Goal: Task Accomplishment & Management: Use online tool/utility

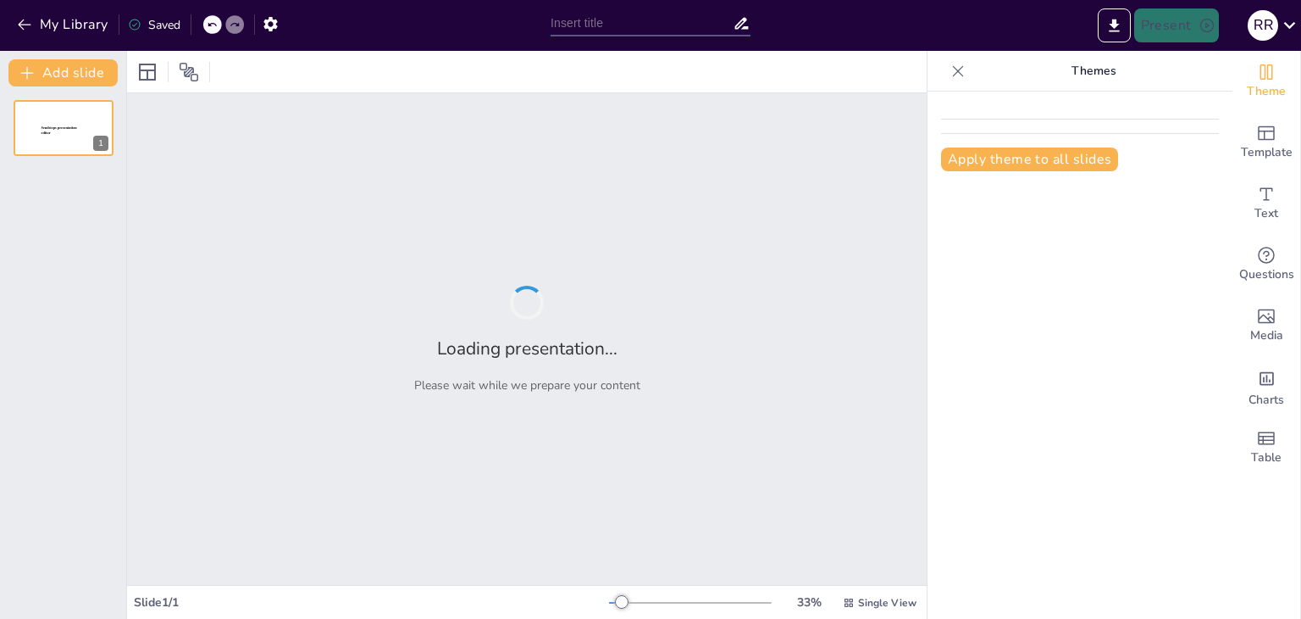
type input "Construyendo un Futuro Saludable: Prevención de Adicciones en Adolescentes"
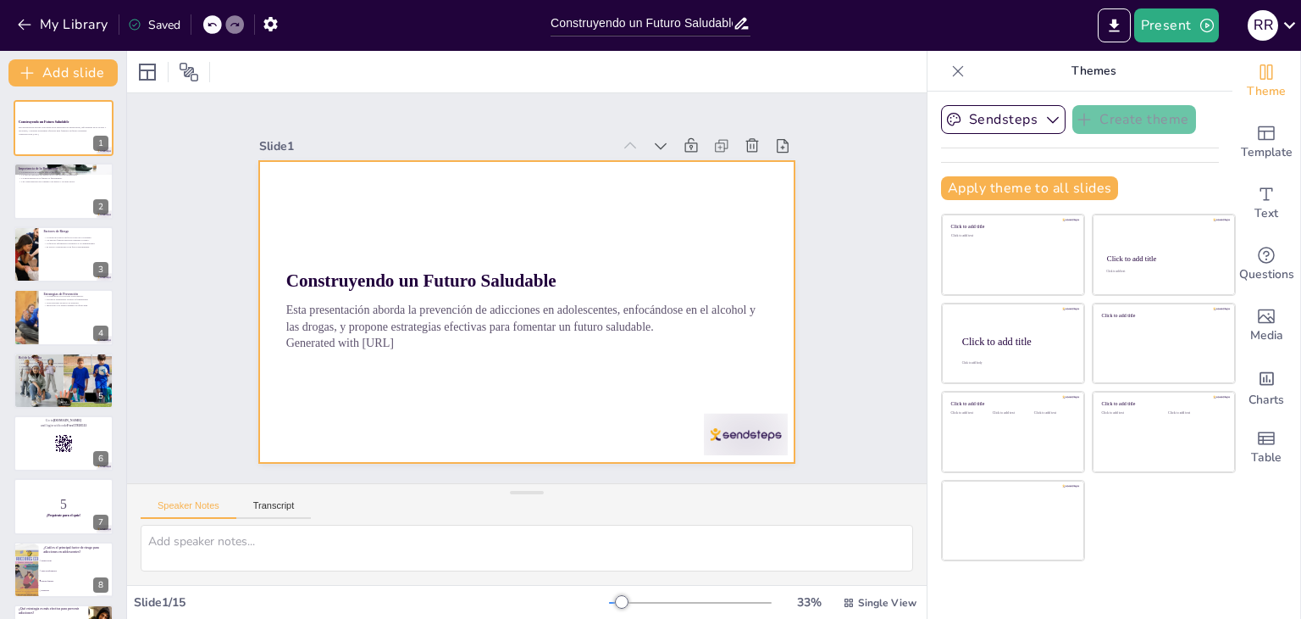
checkbox input "true"
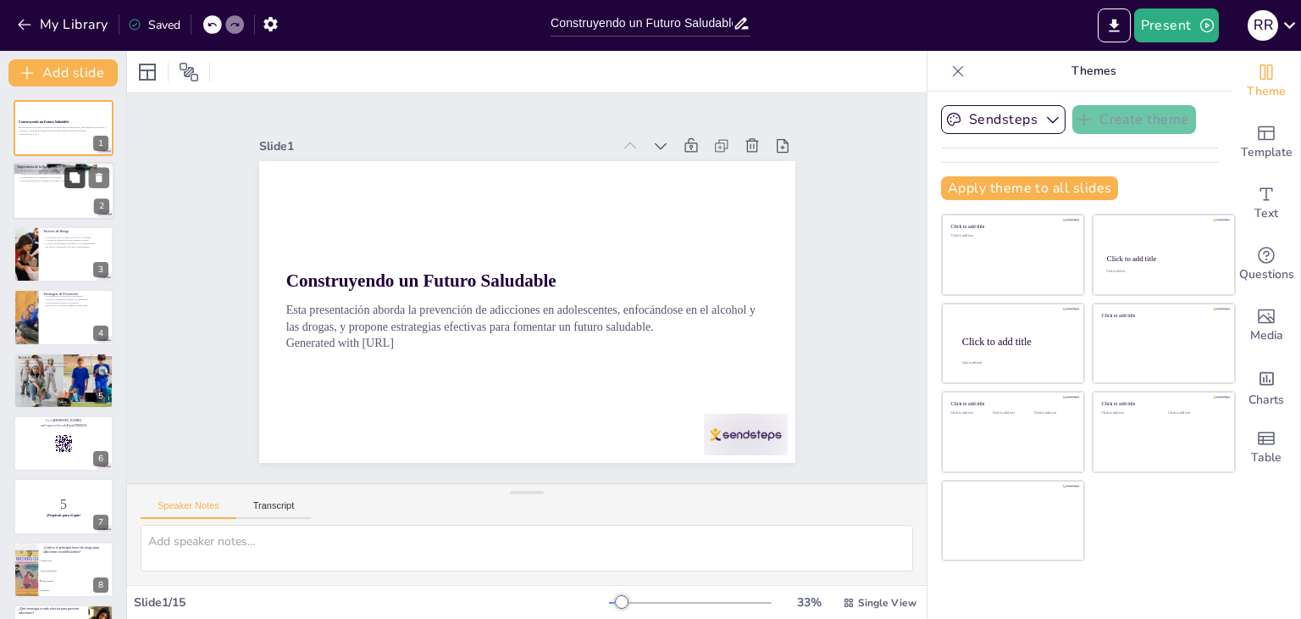
checkbox input "true"
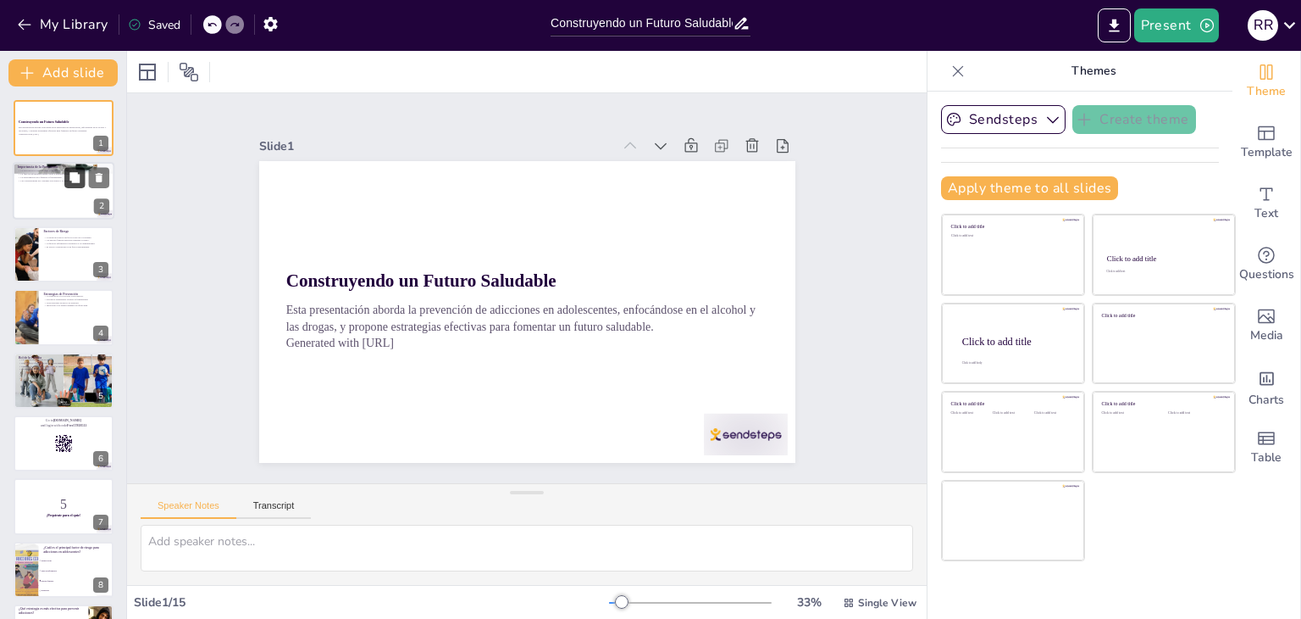
checkbox input "true"
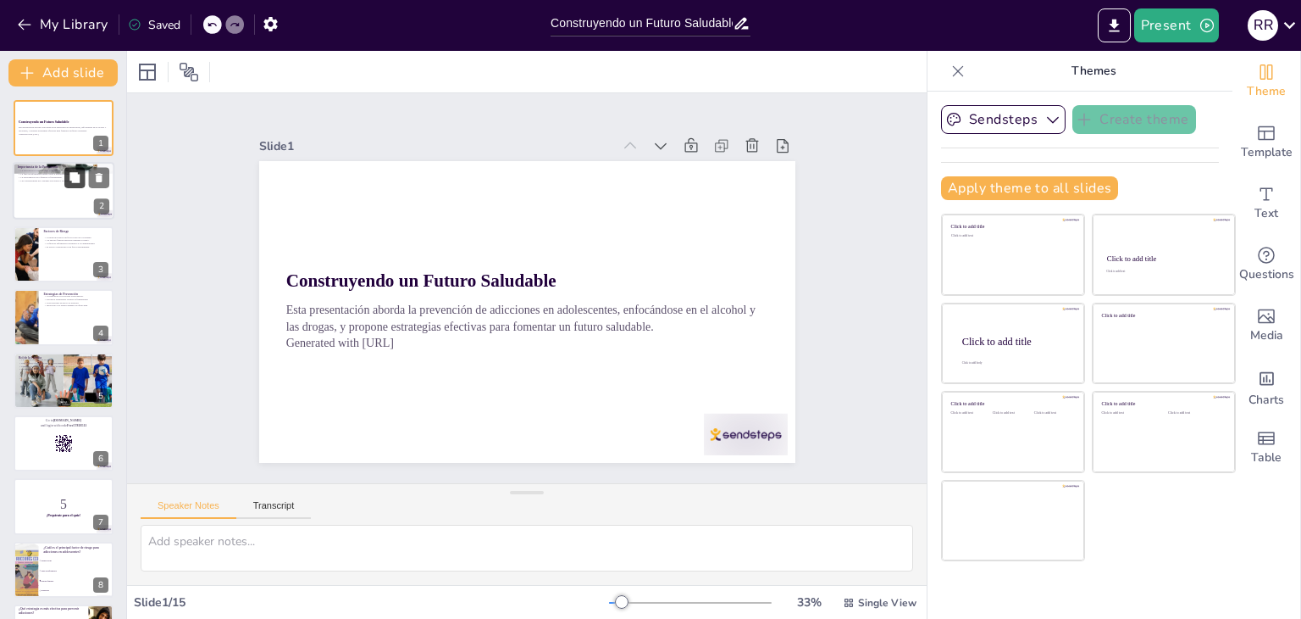
checkbox input "true"
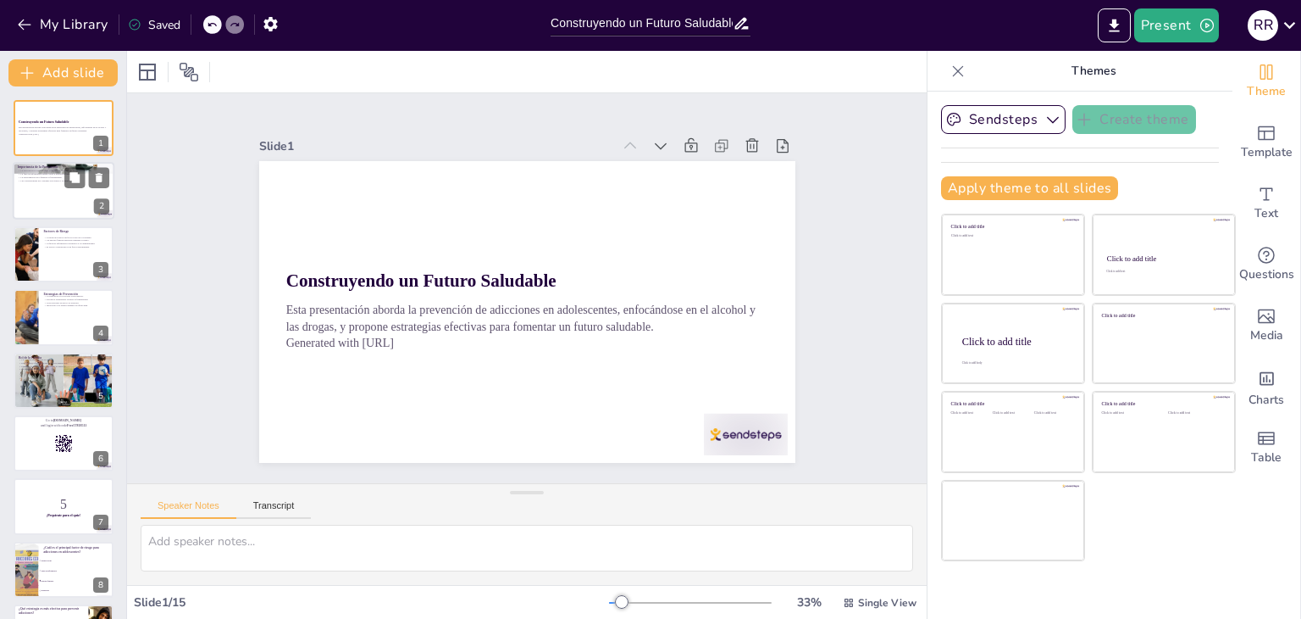
checkbox input "true"
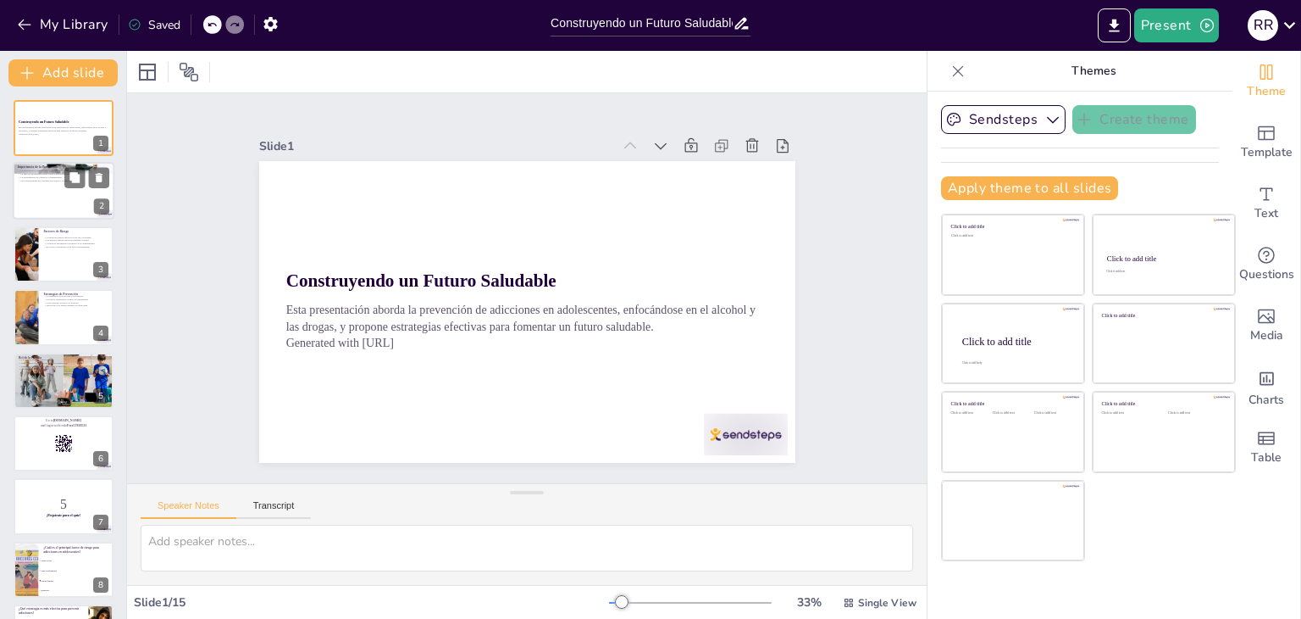
checkbox input "true"
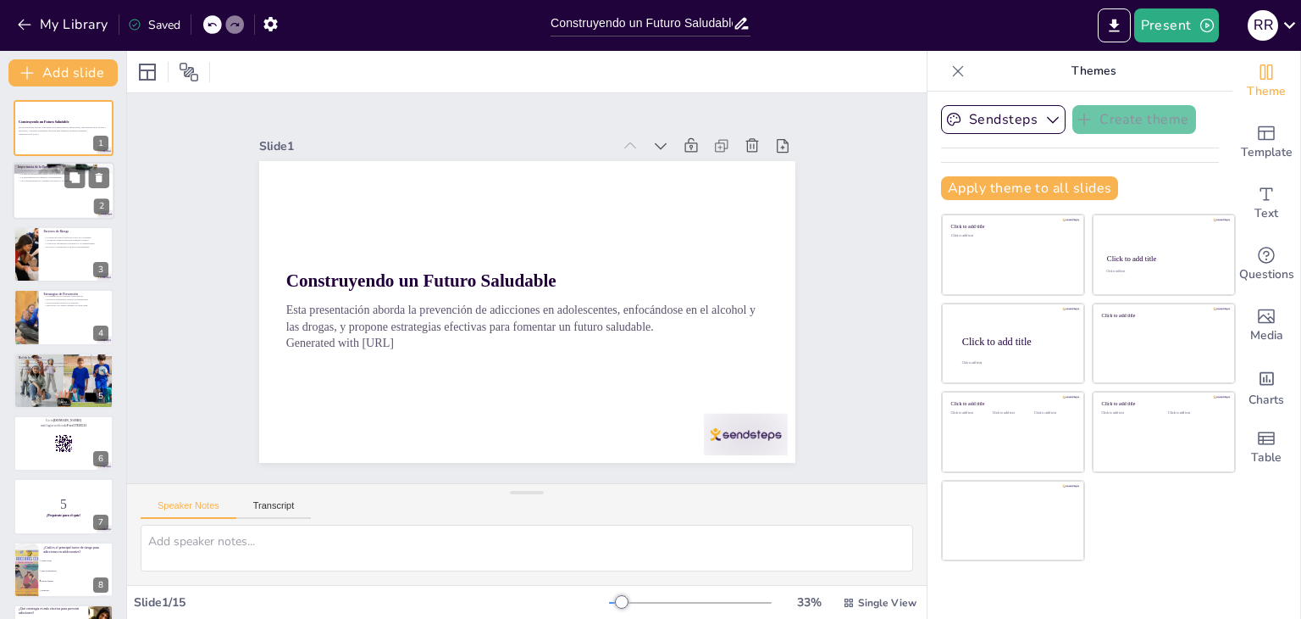
click at [60, 181] on div at bounding box center [64, 192] width 102 height 58
type textarea "Lo ipsumdolor si ametconsec ad el seddoei tempo in ut laboreetdol ma ali enimad…"
checkbox input "true"
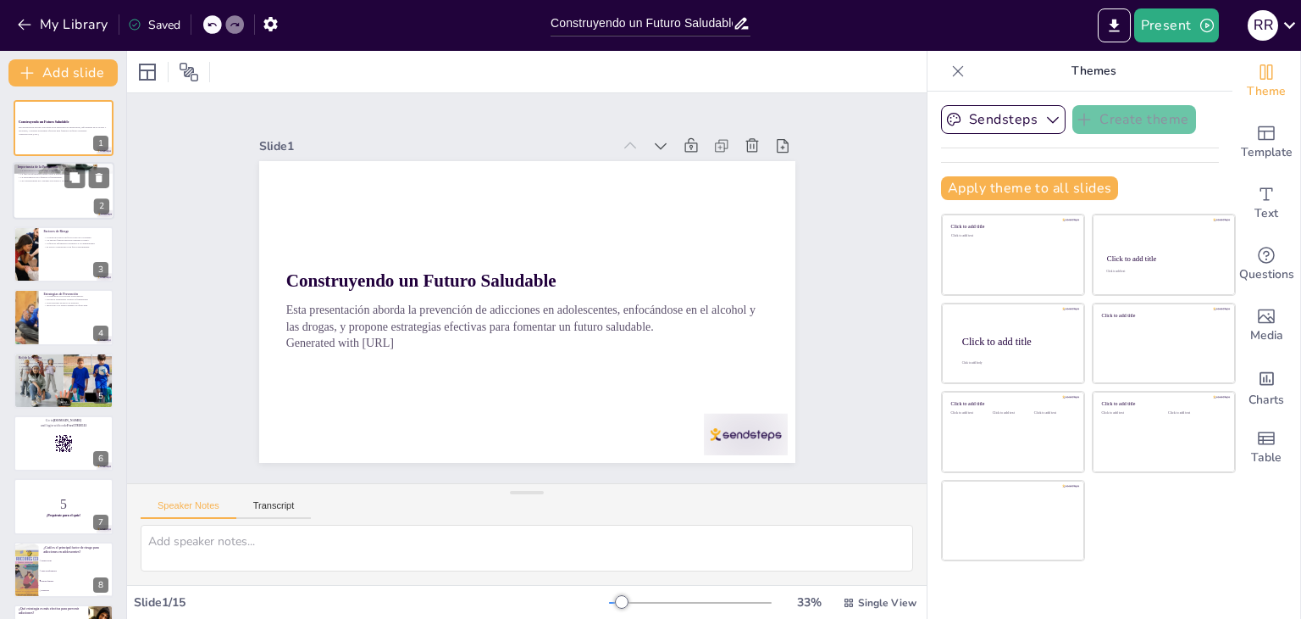
checkbox input "true"
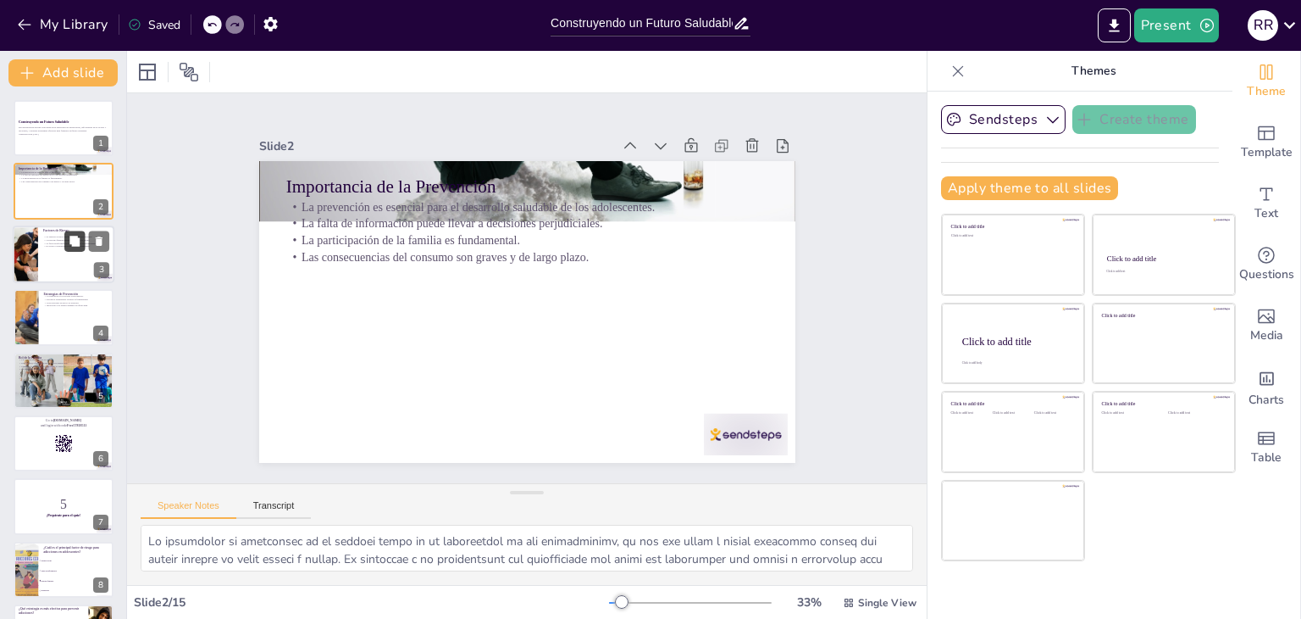
checkbox input "true"
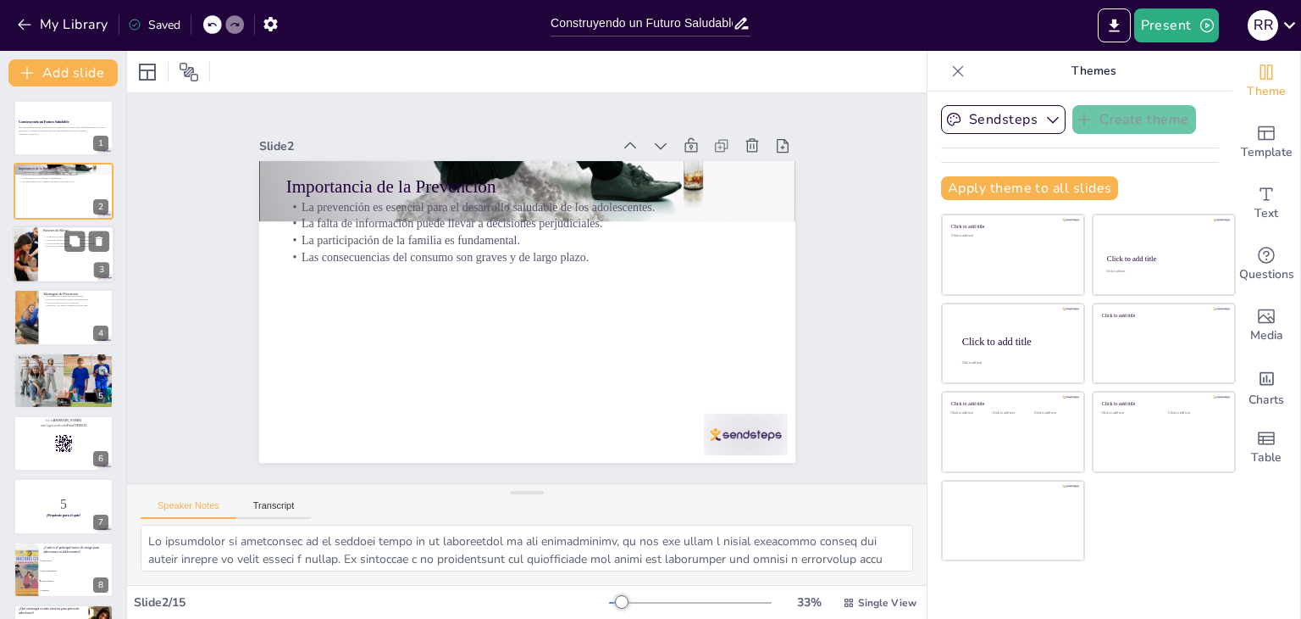
checkbox input "true"
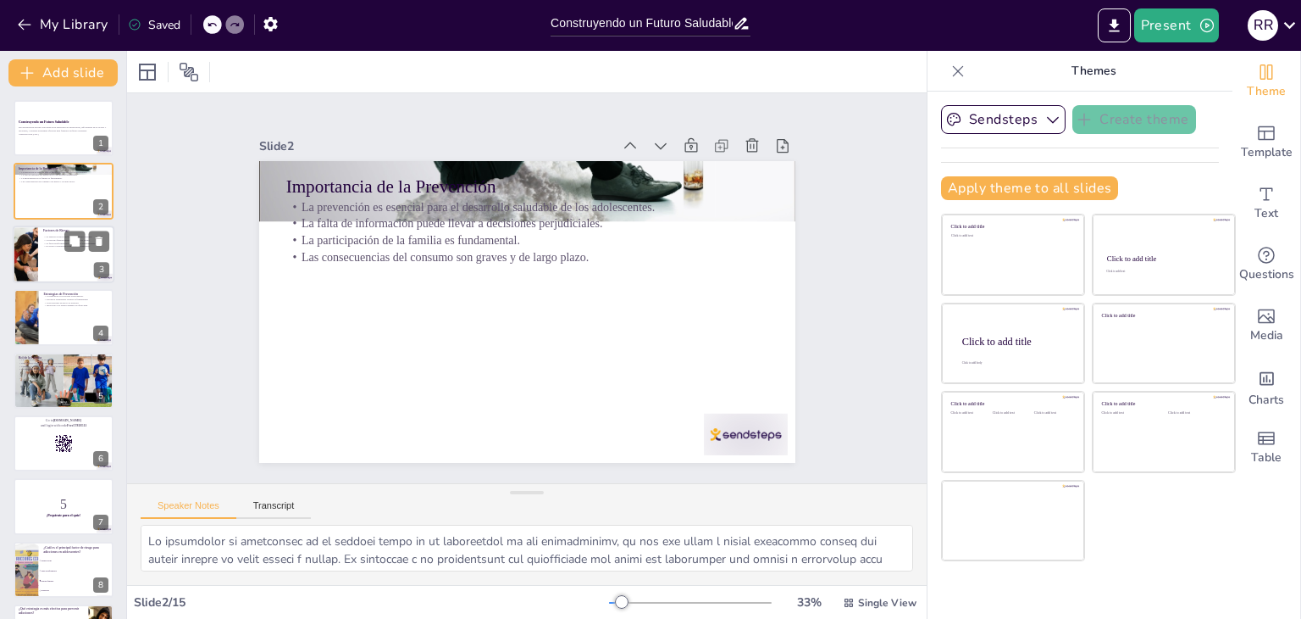
checkbox input "true"
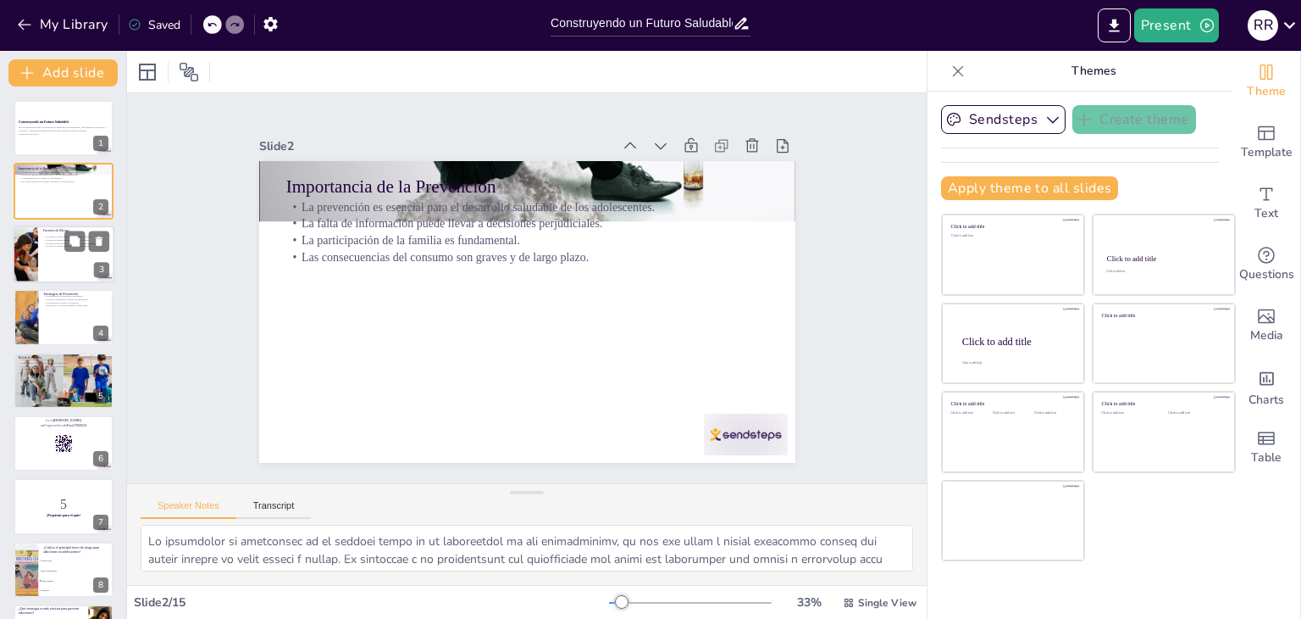
checkbox input "true"
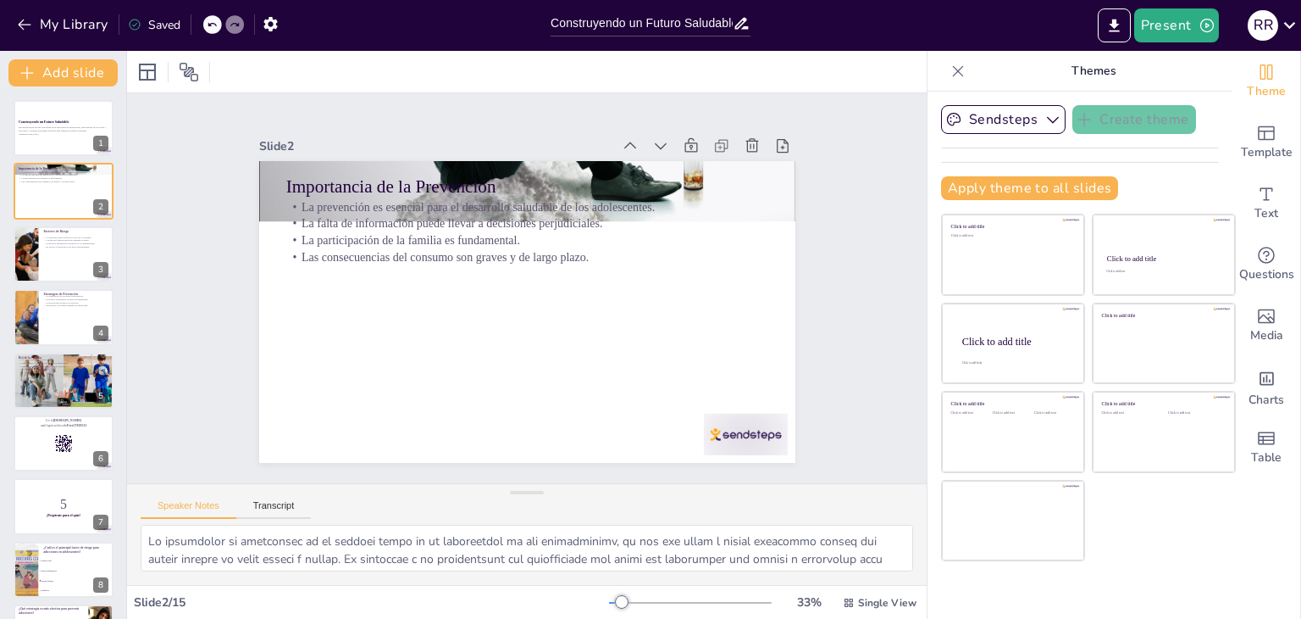
checkbox input "true"
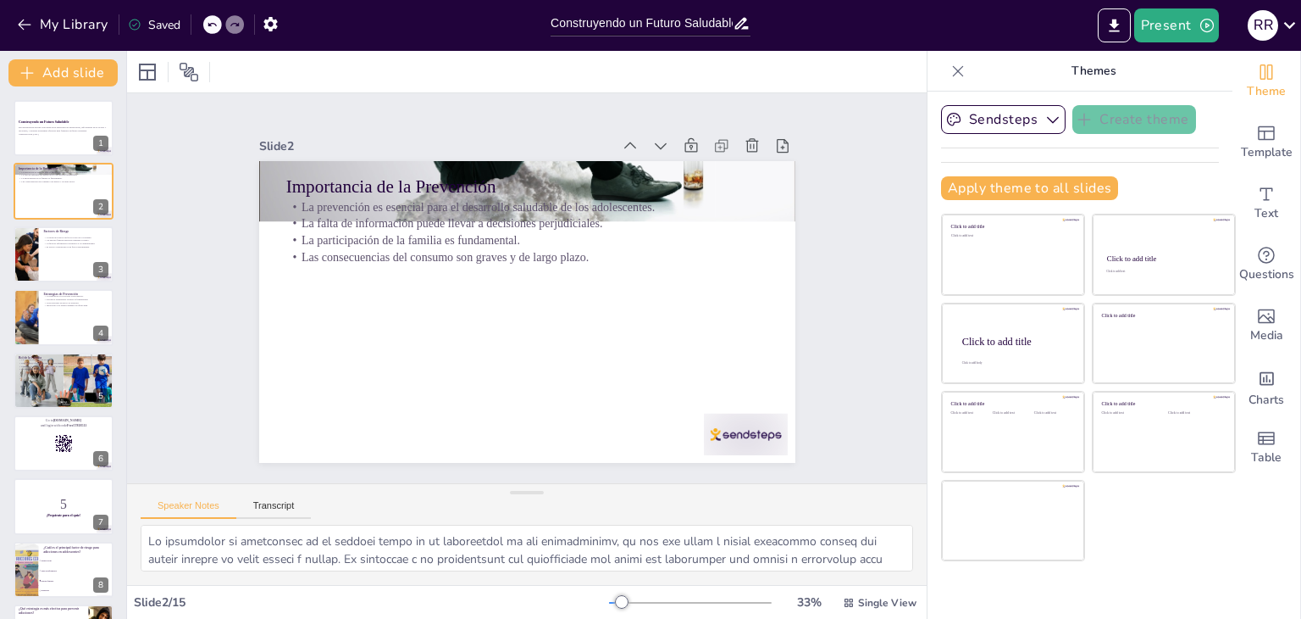
checkbox input "true"
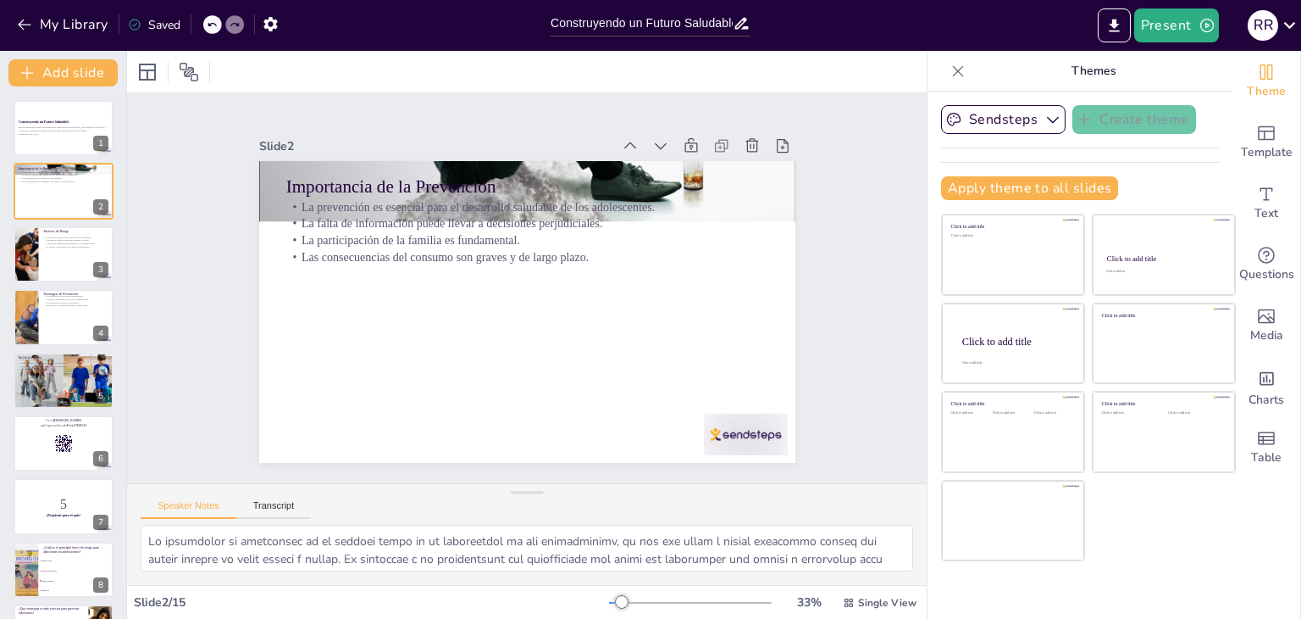
checkbox input "true"
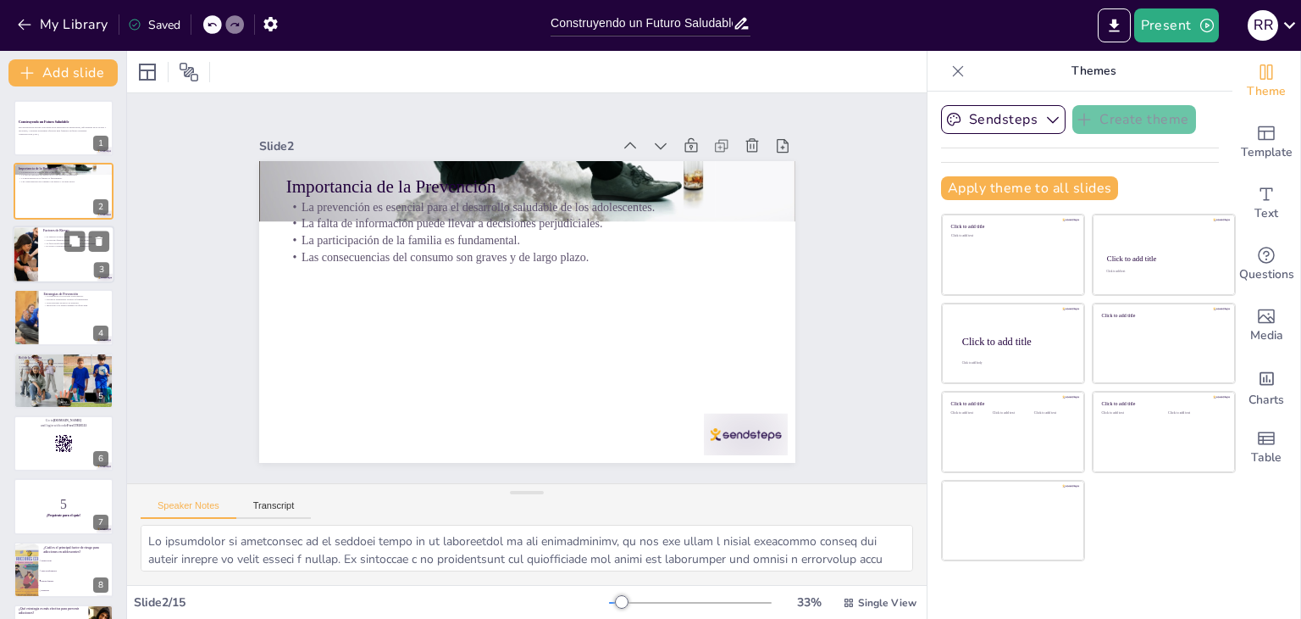
checkbox input "true"
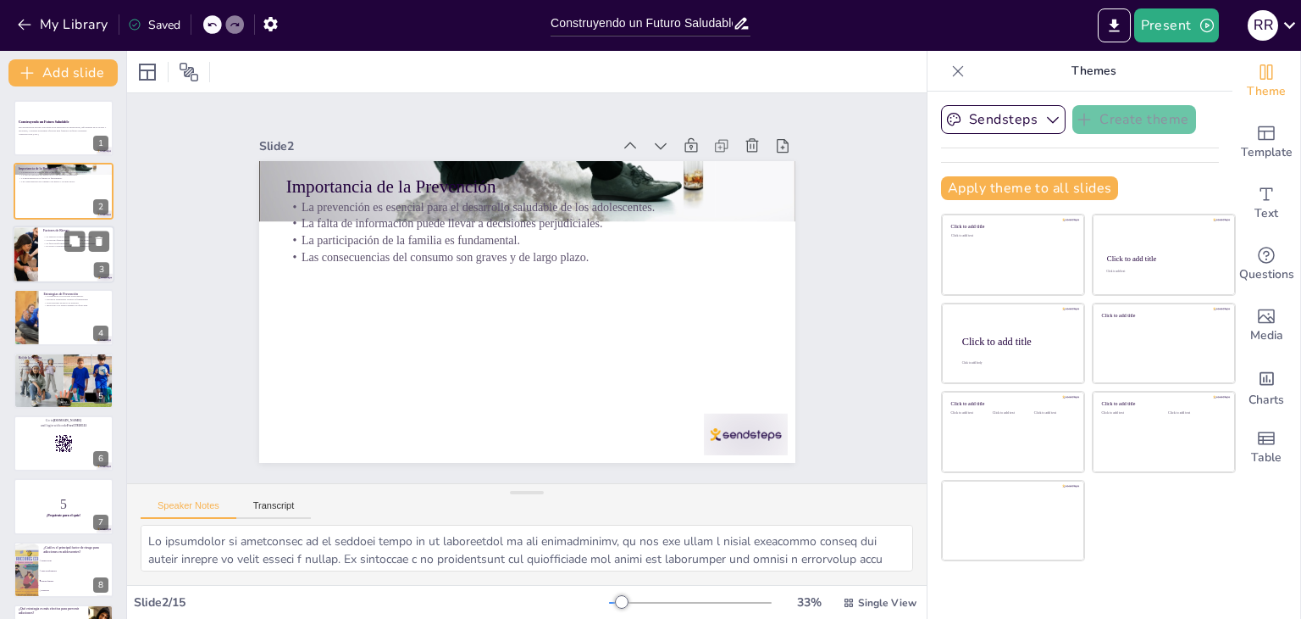
checkbox input "true"
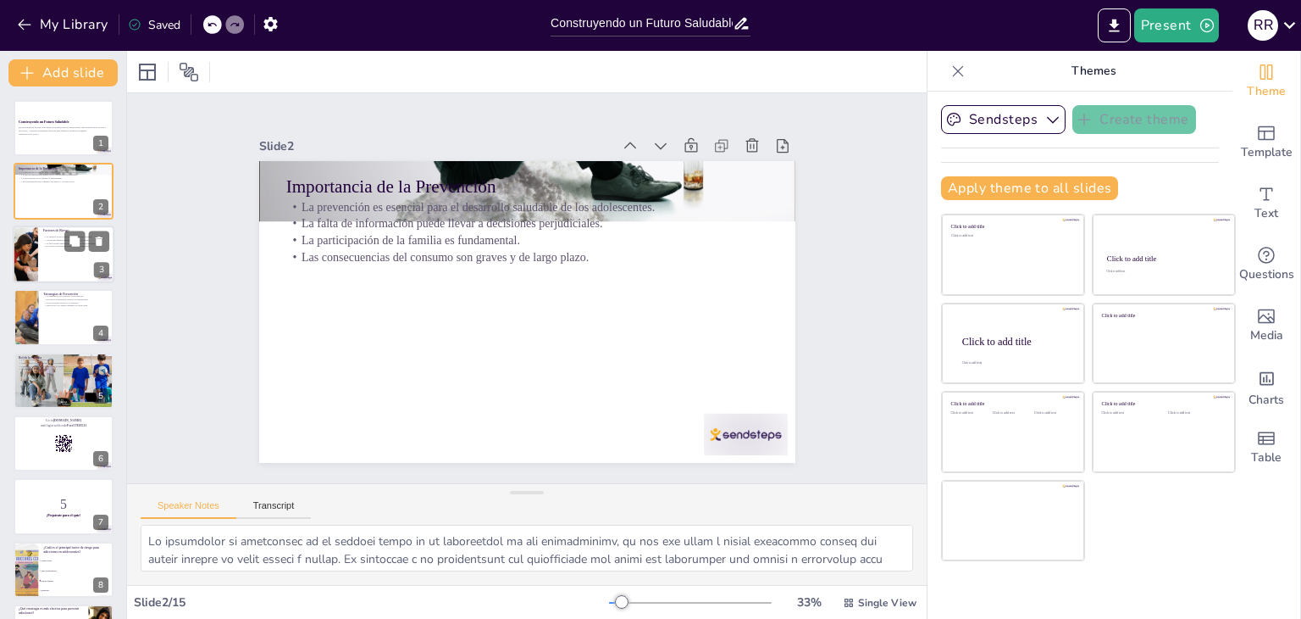
checkbox input "true"
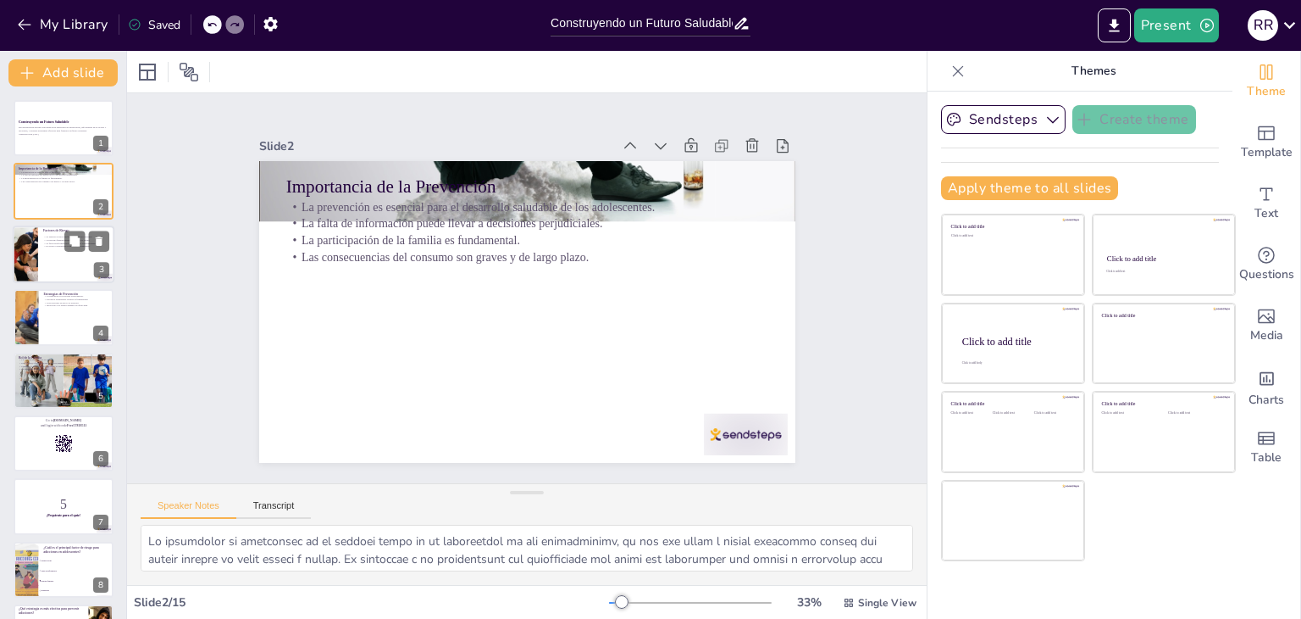
checkbox input "true"
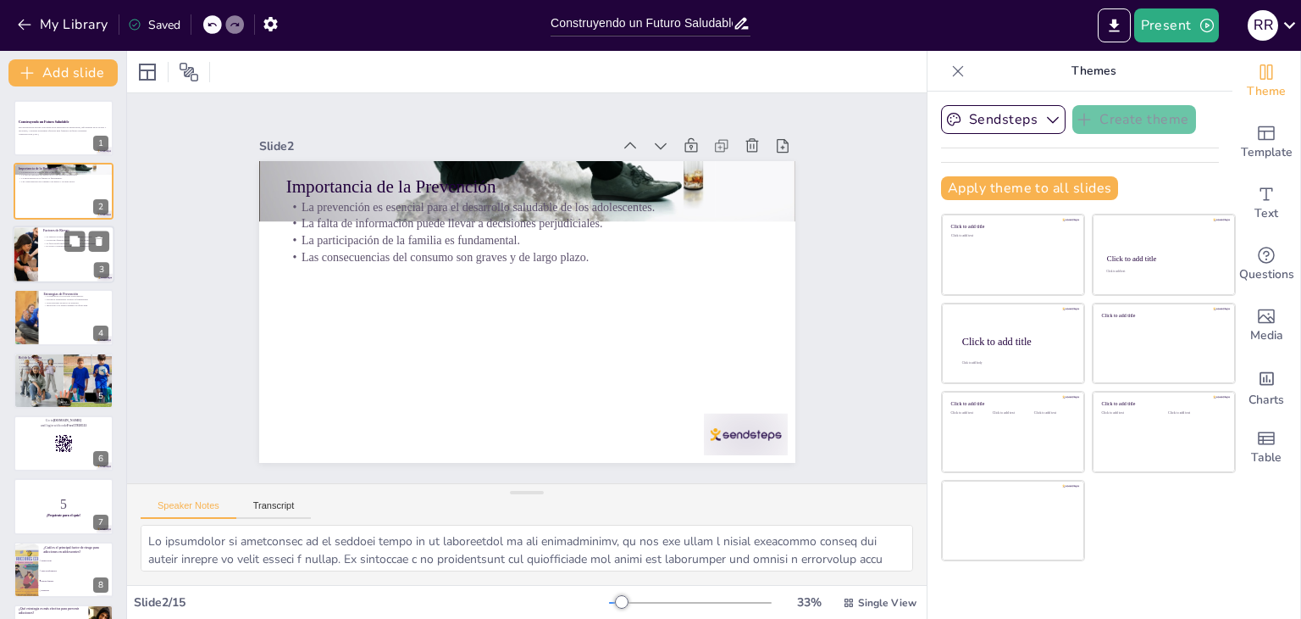
checkbox input "true"
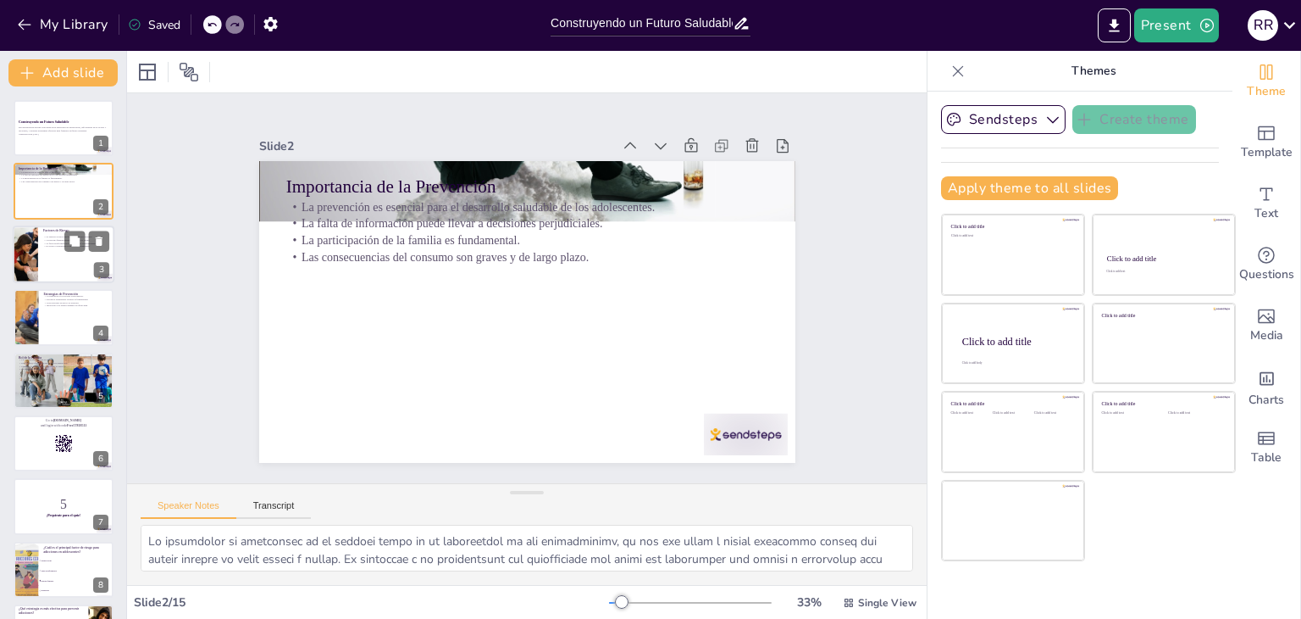
checkbox input "true"
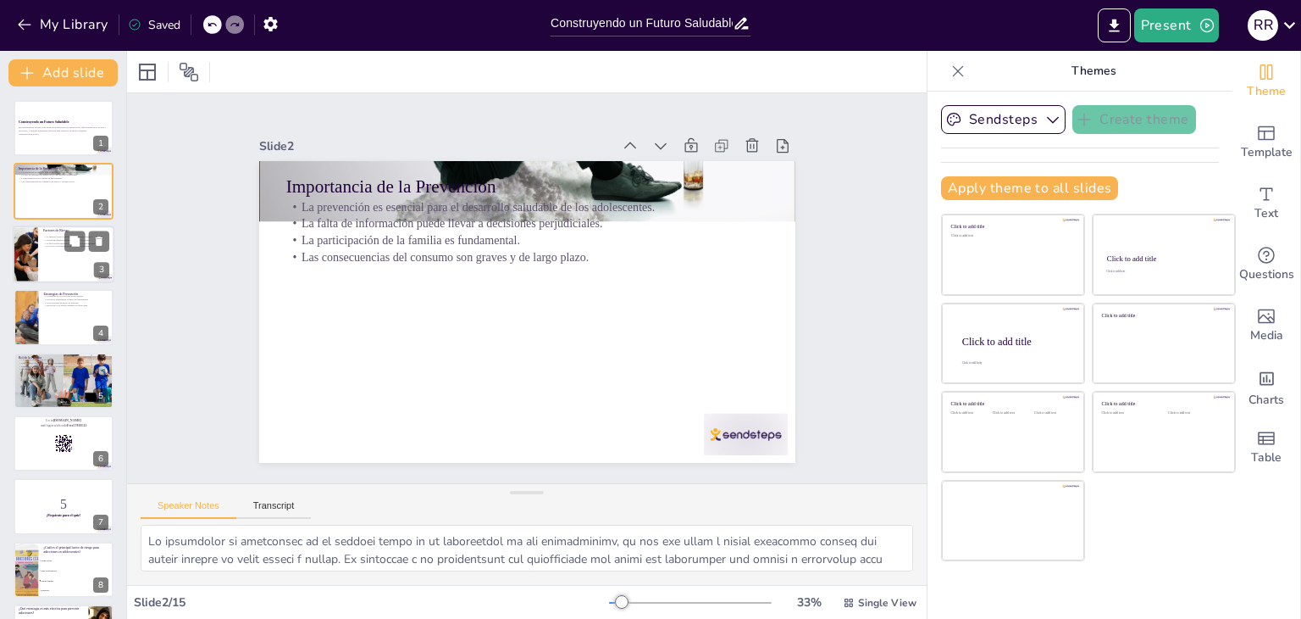
checkbox input "true"
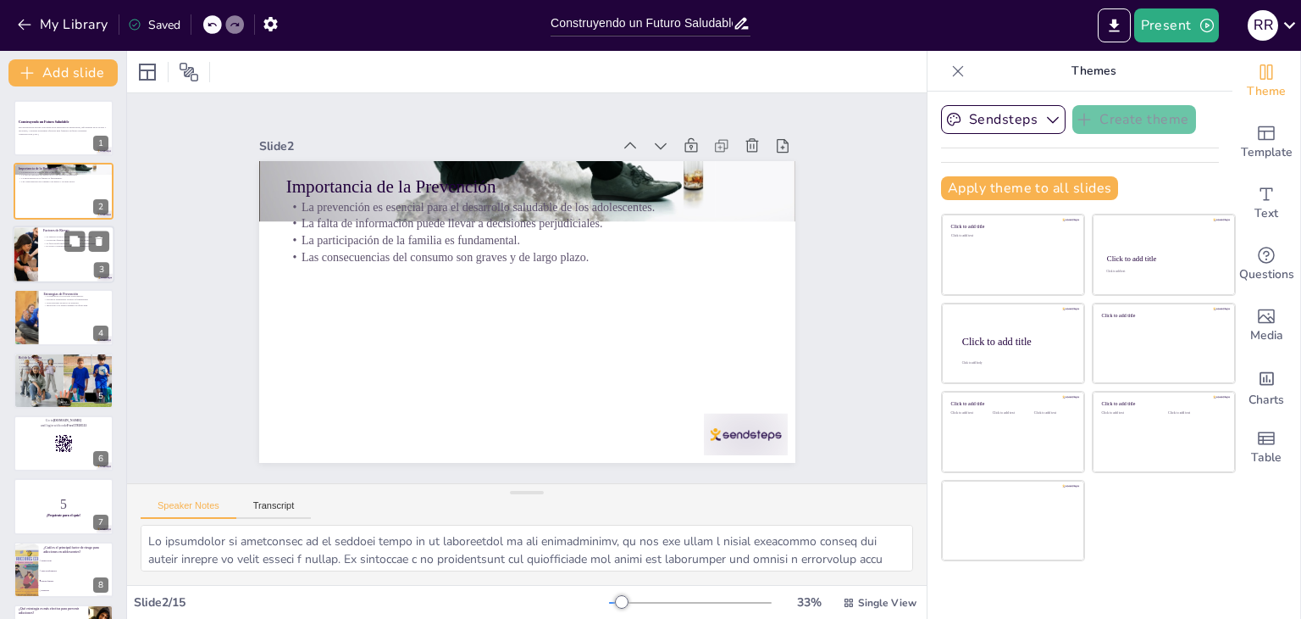
checkbox input "true"
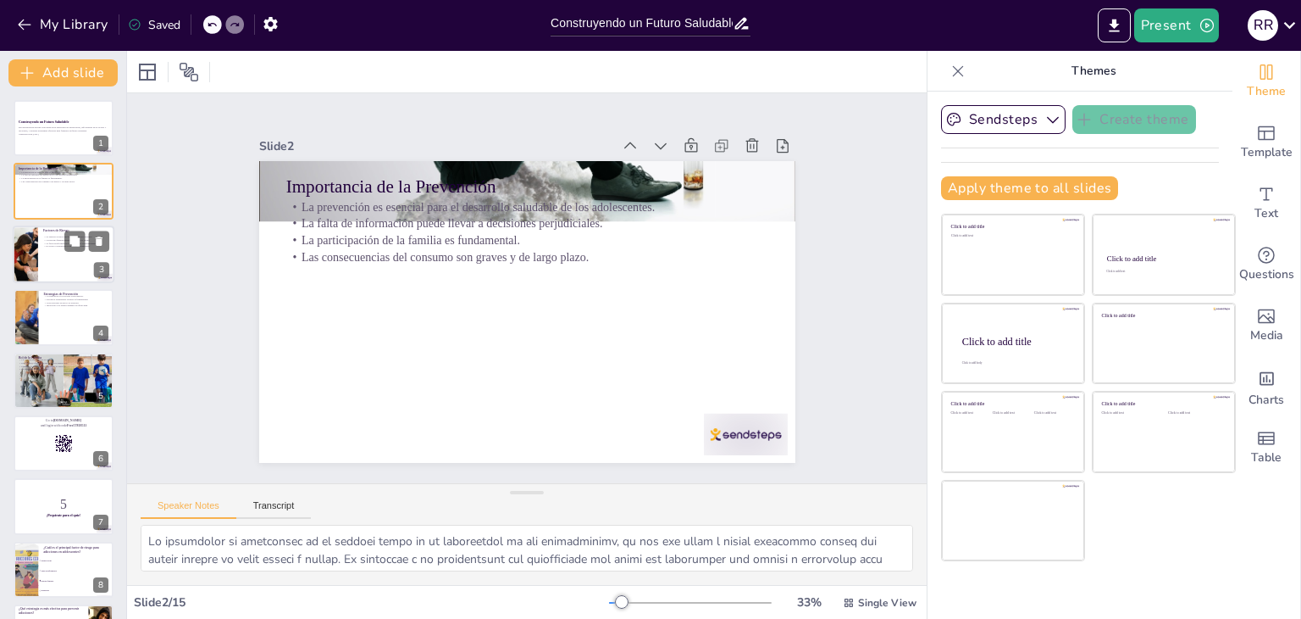
click at [27, 252] on div at bounding box center [25, 254] width 86 height 58
type textarea "La presión social puede influir significativamente en las decisiones de los ado…"
checkbox input "true"
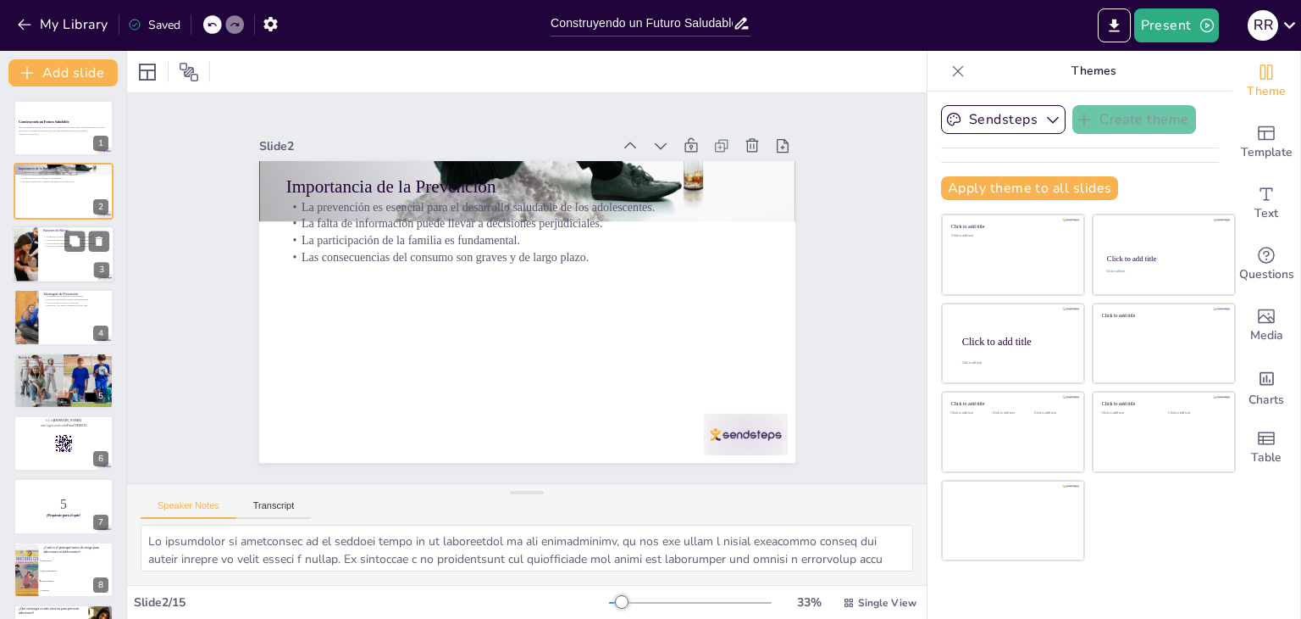
checkbox input "true"
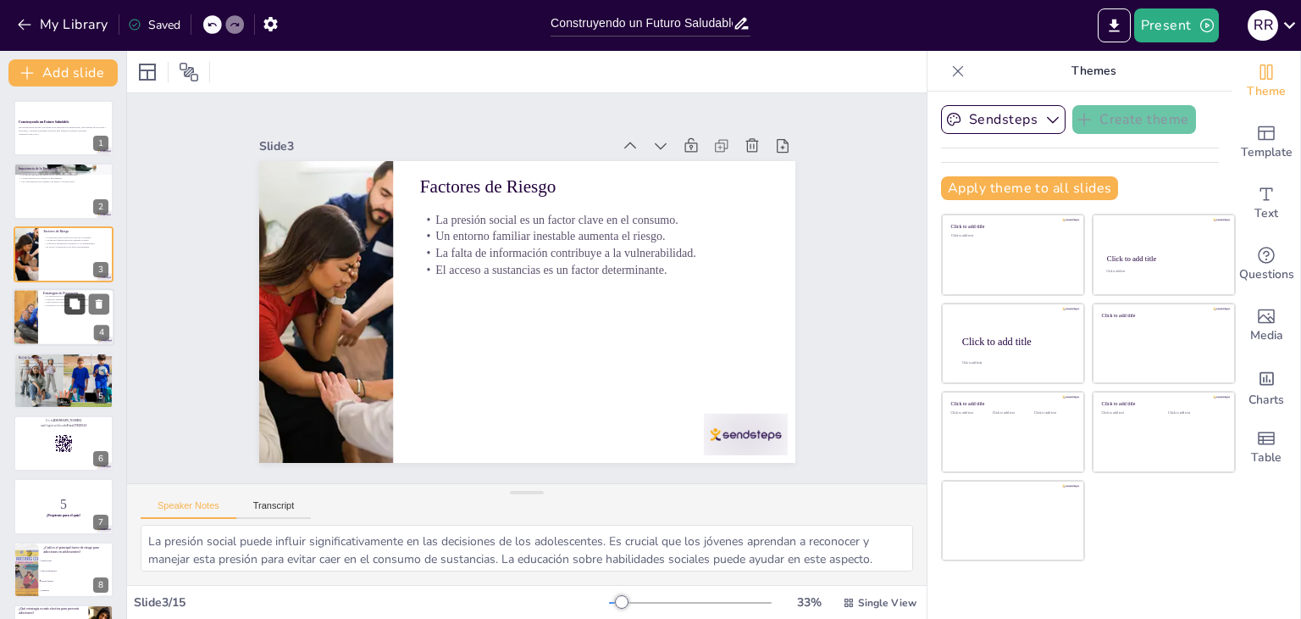
checkbox input "true"
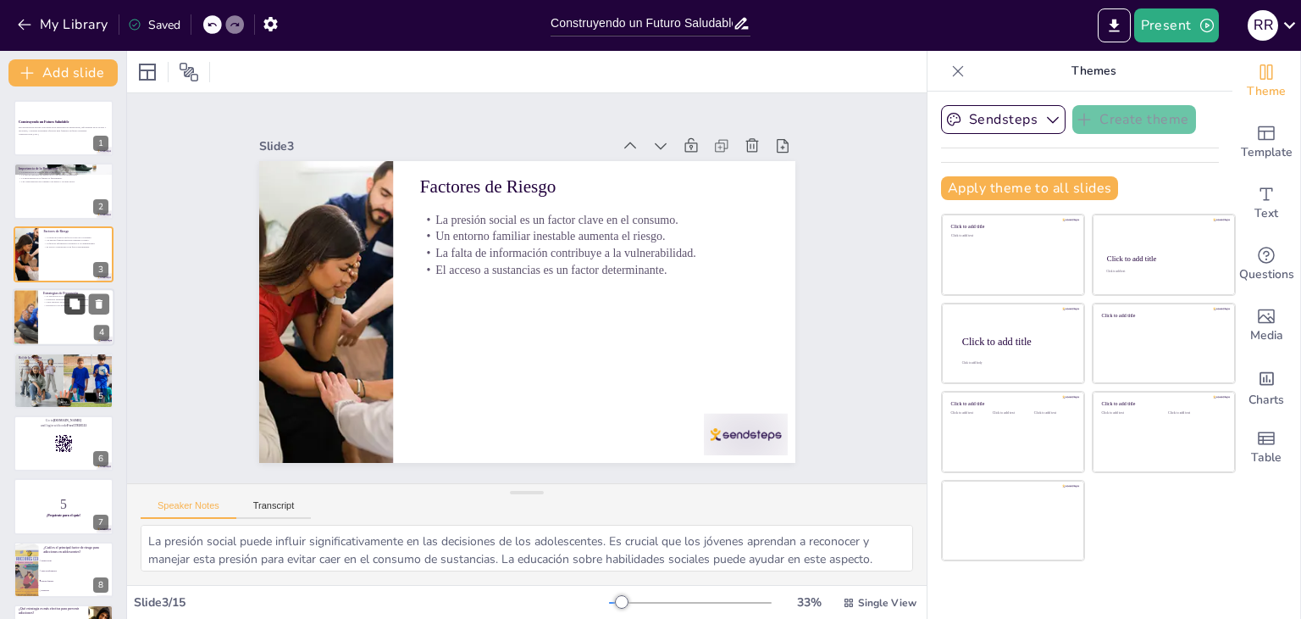
checkbox input "true"
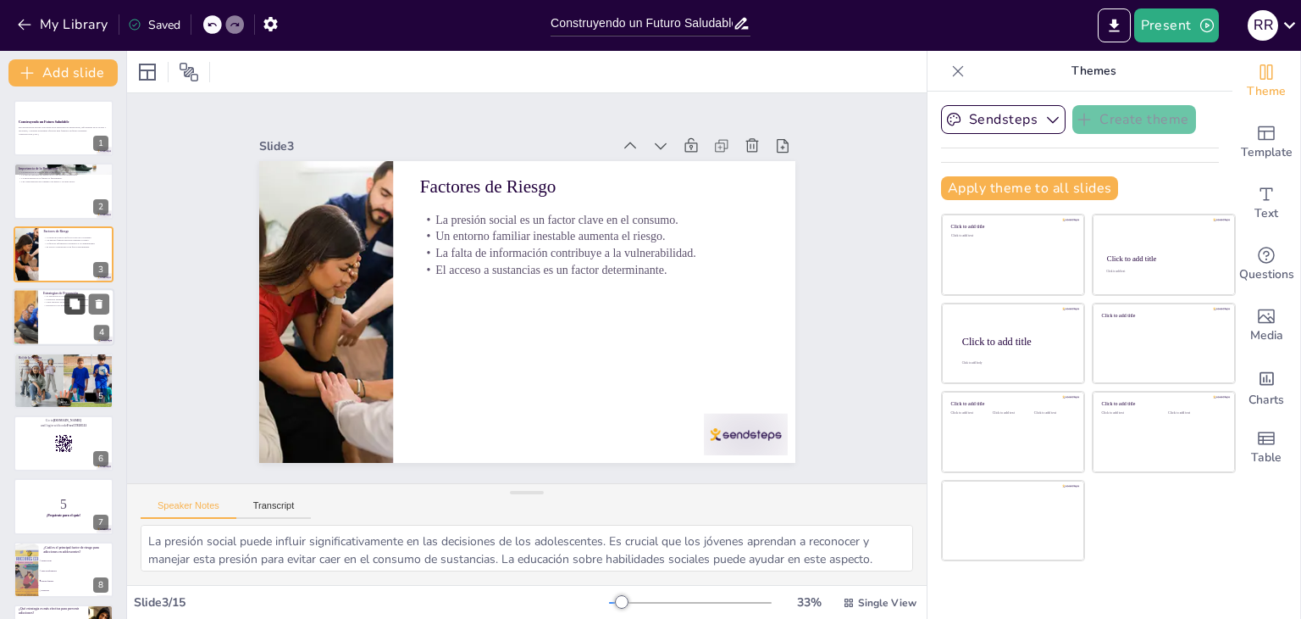
checkbox input "true"
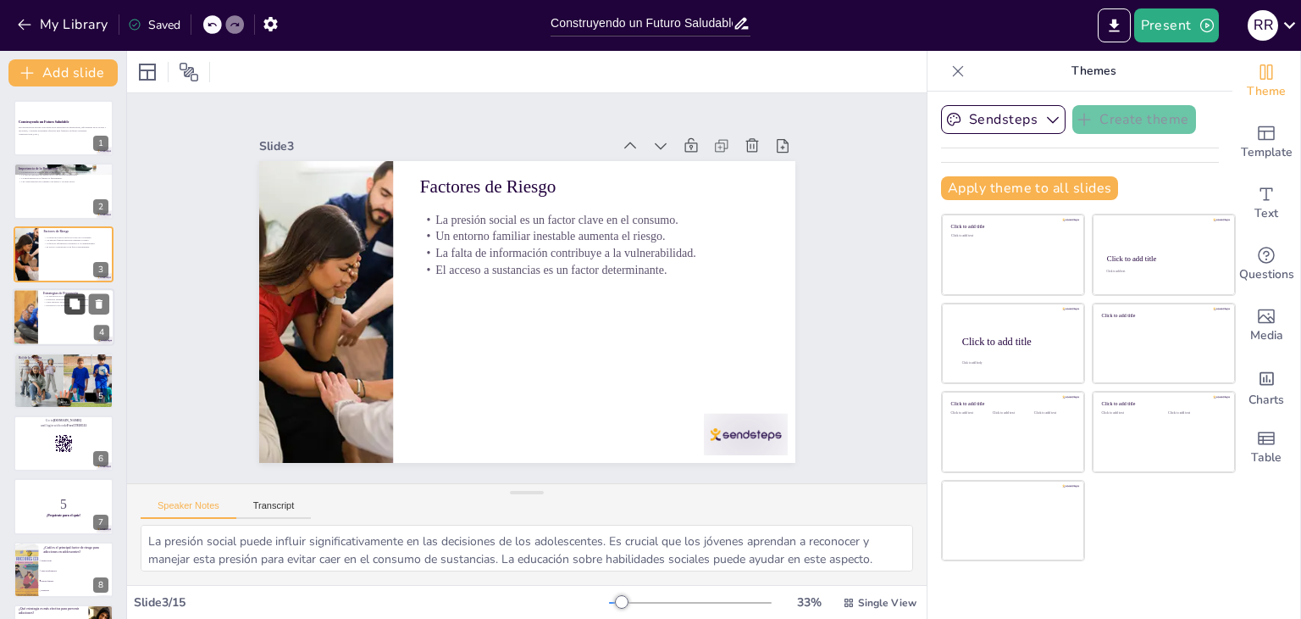
checkbox input "true"
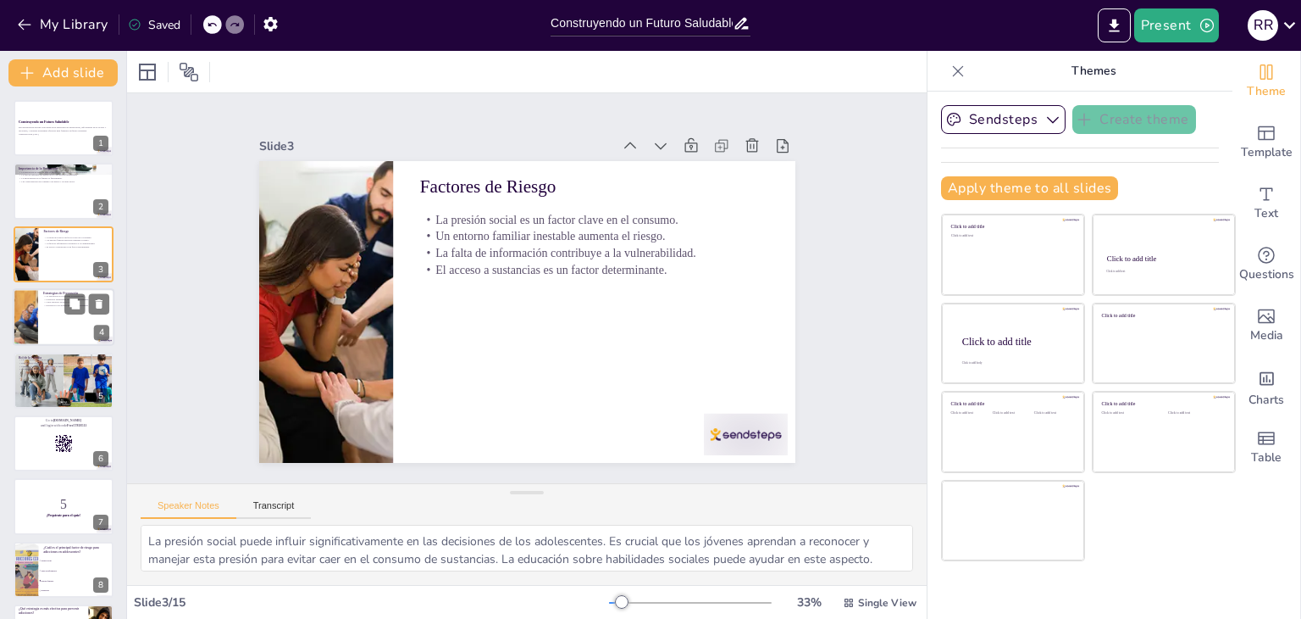
checkbox input "true"
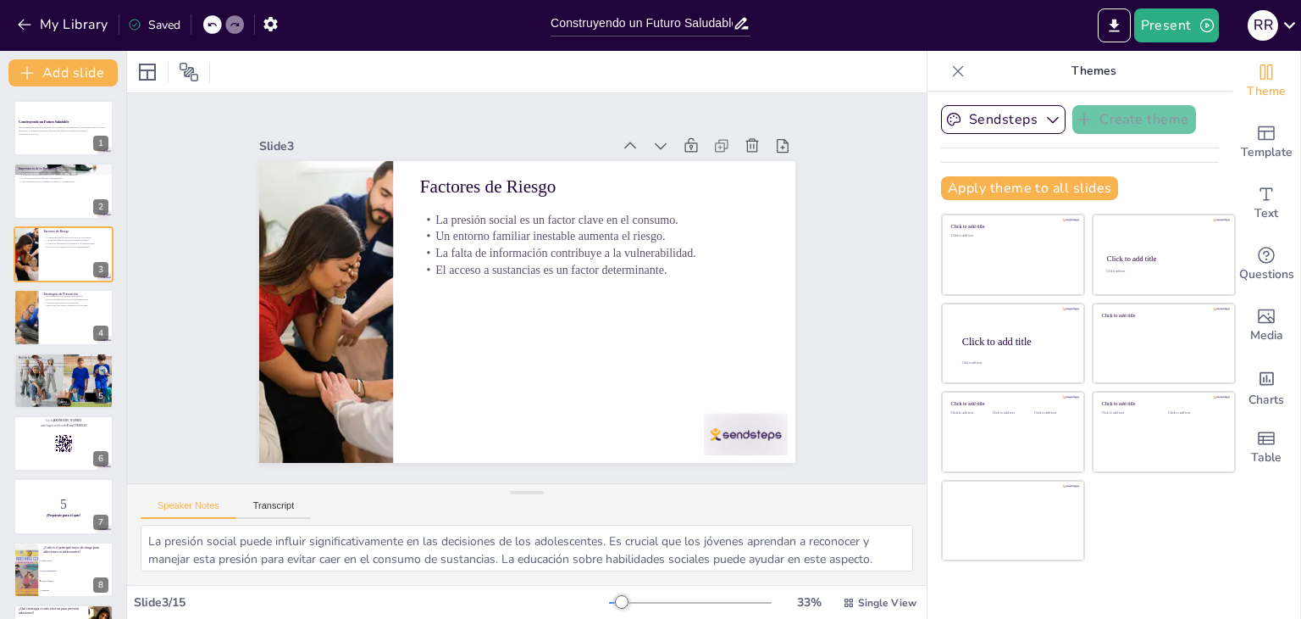
checkbox input "true"
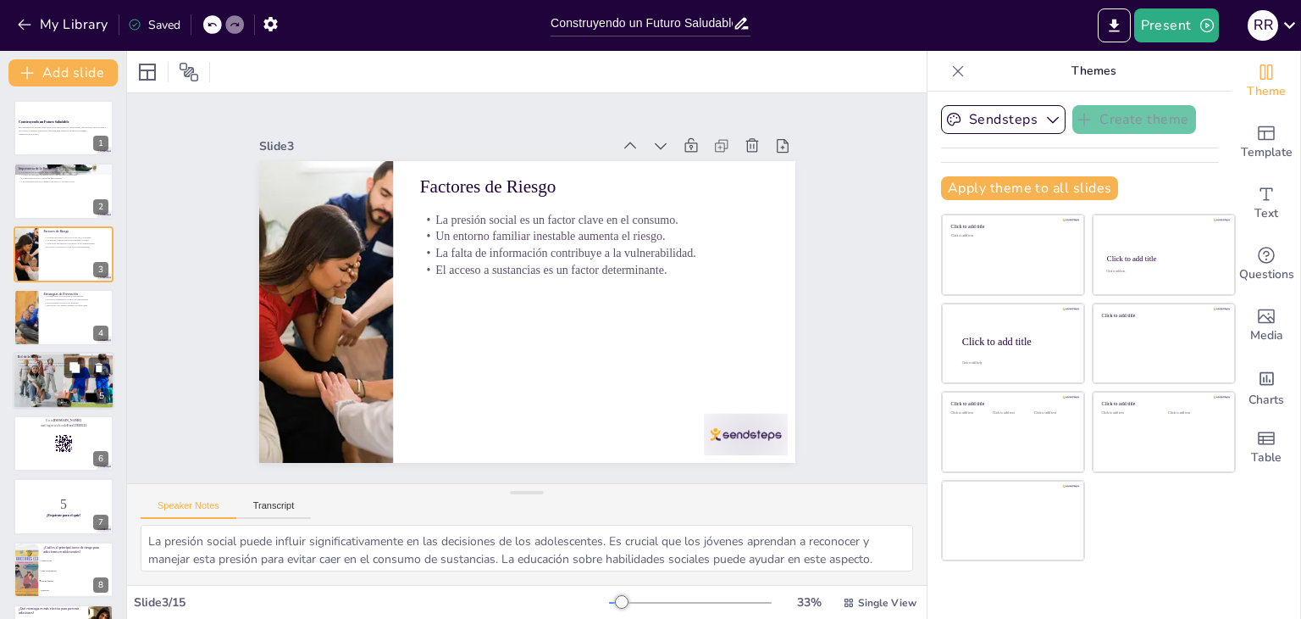
checkbox input "true"
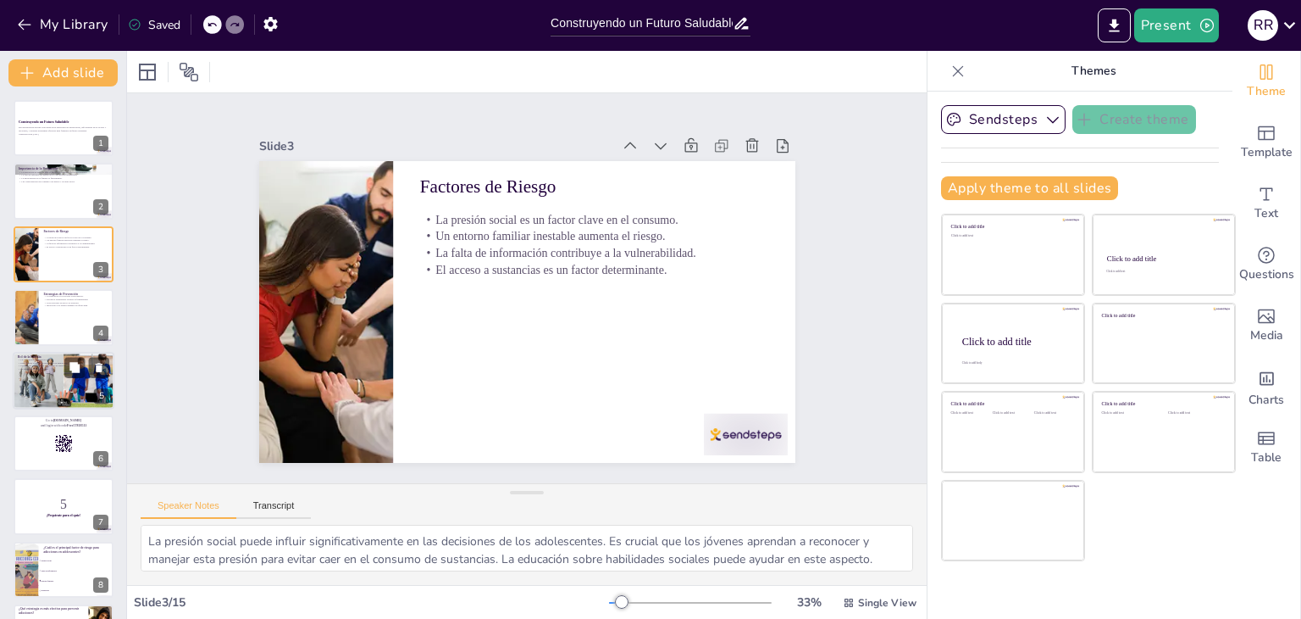
checkbox input "true"
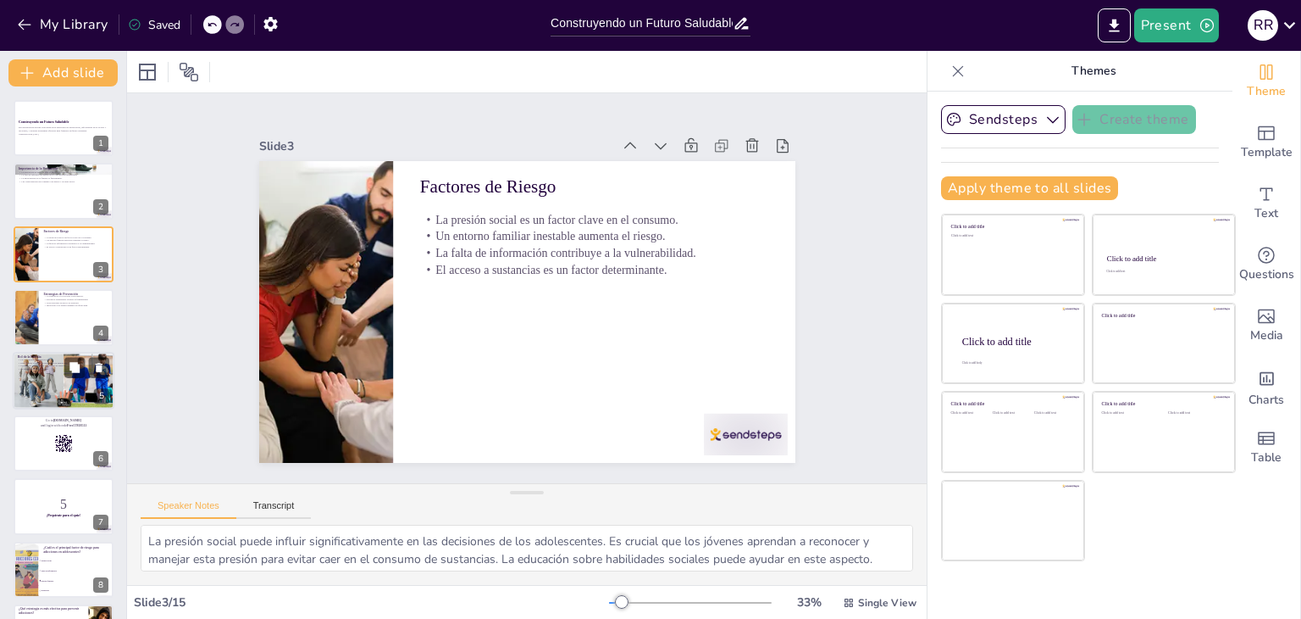
checkbox input "true"
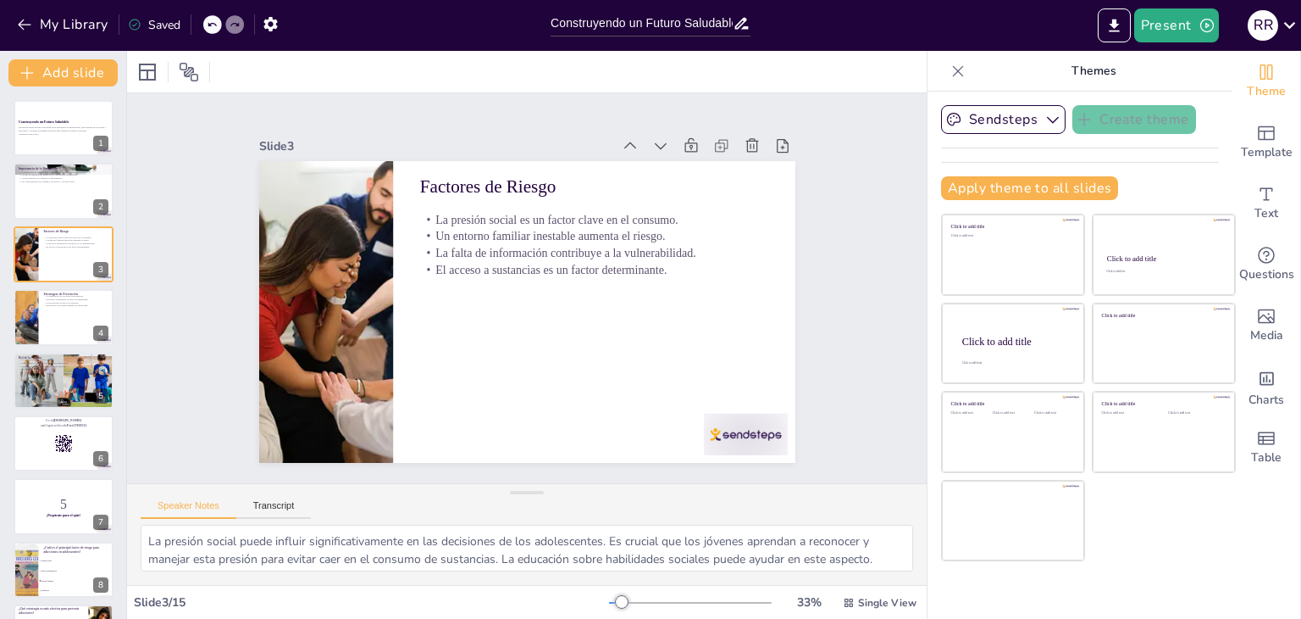
checkbox input "true"
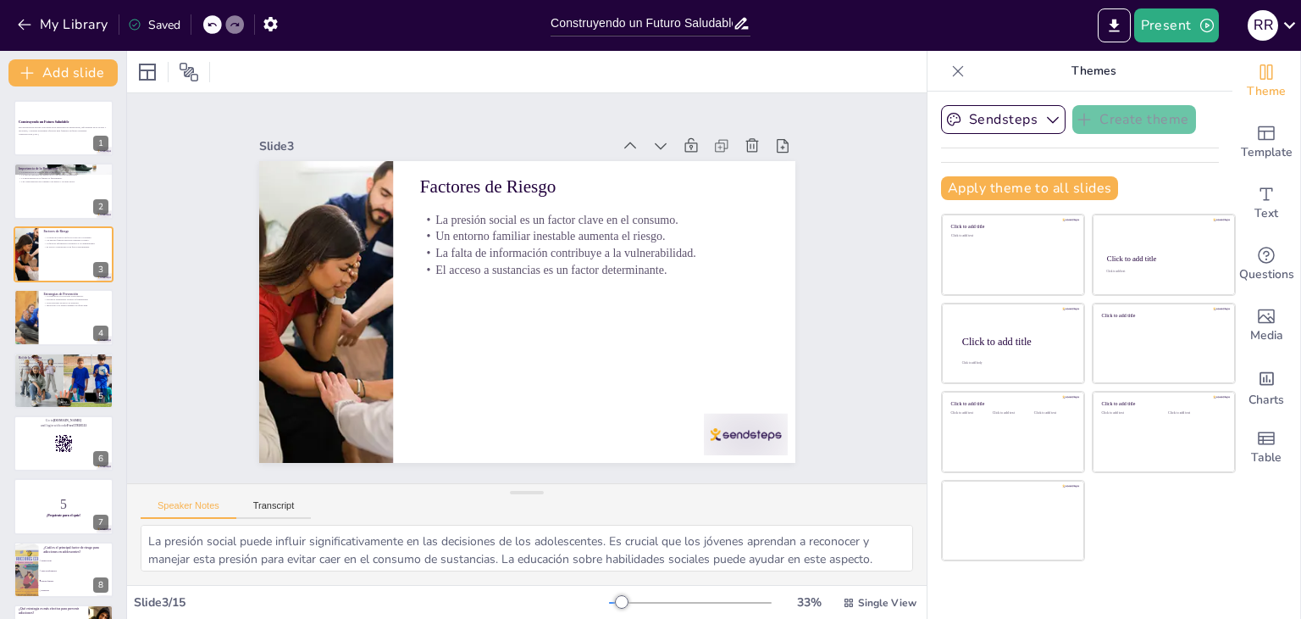
checkbox input "true"
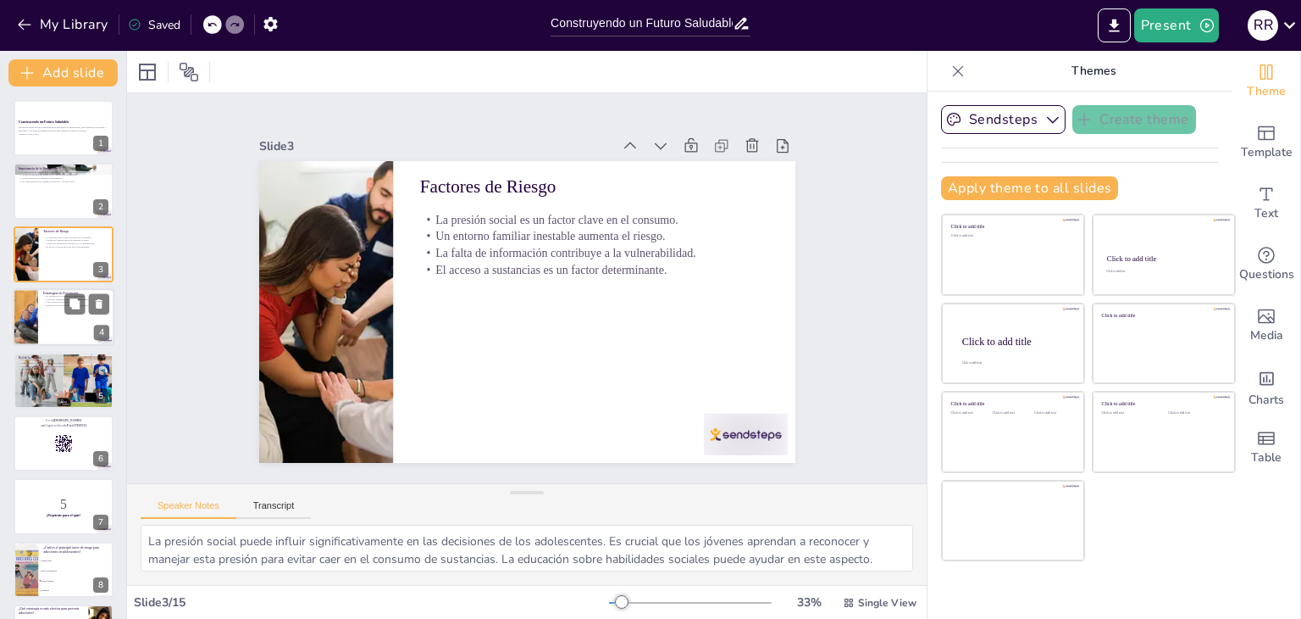
checkbox input "true"
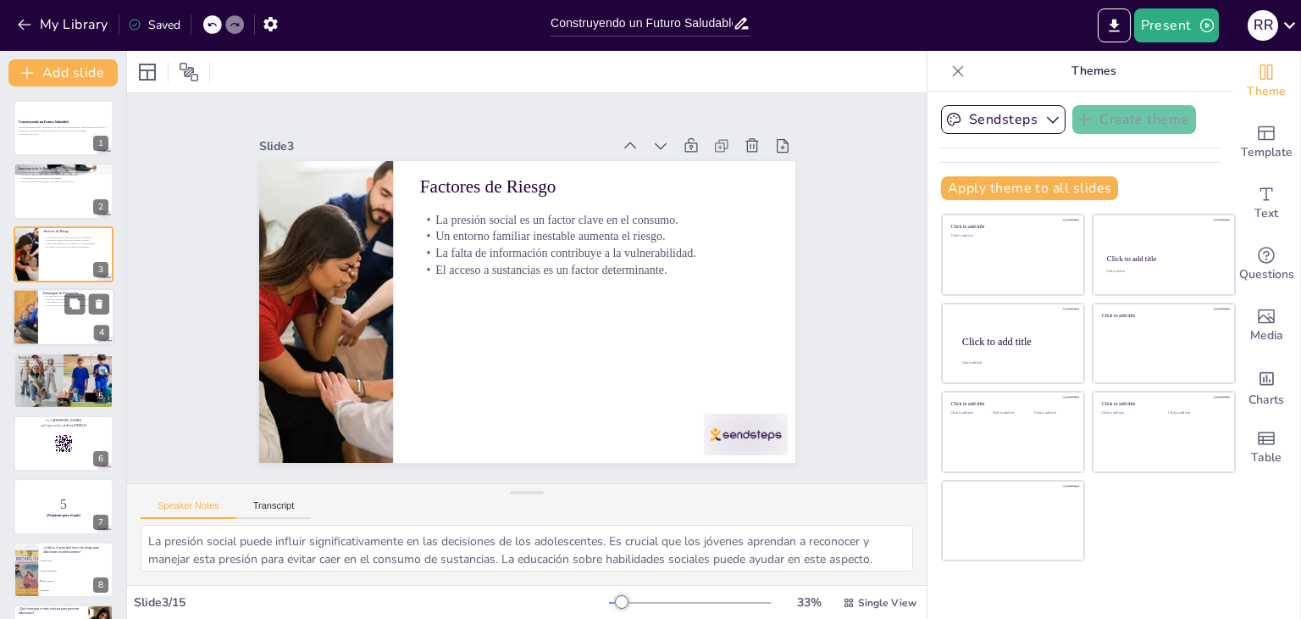
click at [54, 313] on div at bounding box center [64, 317] width 102 height 58
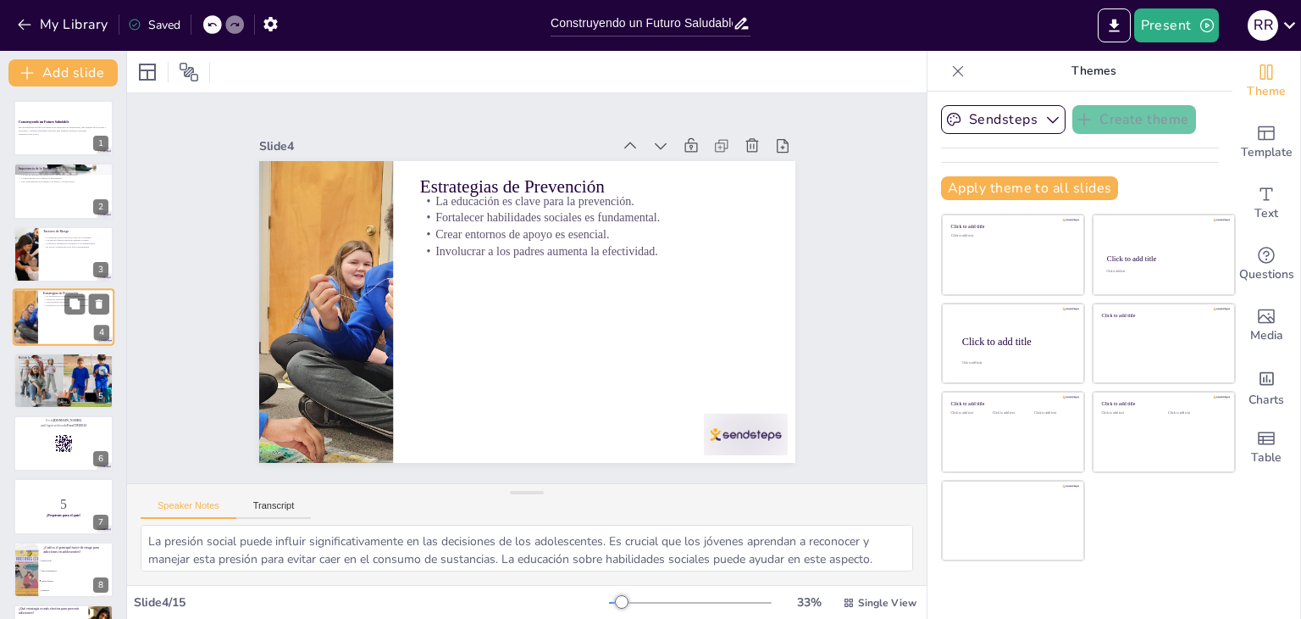
type textarea "Lo ipsumdolo sitametcons a eli seddoeiusmod te incididuntu laboreetd magn aliqu…"
checkbox input "true"
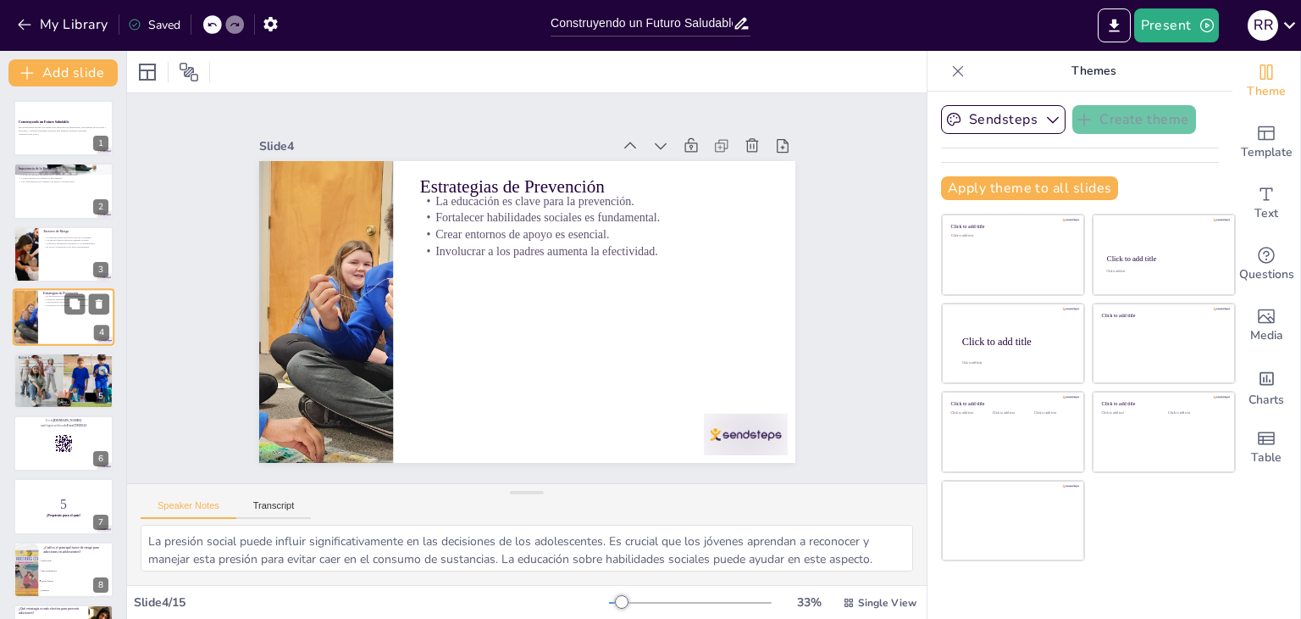
checkbox input "true"
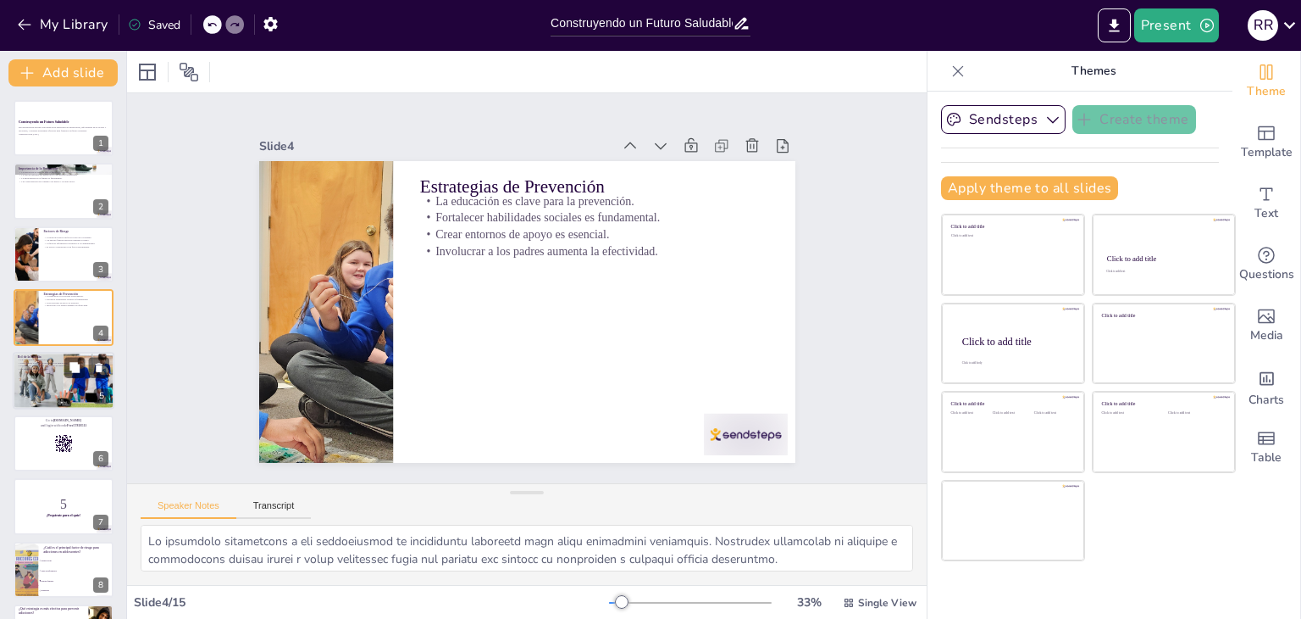
checkbox input "true"
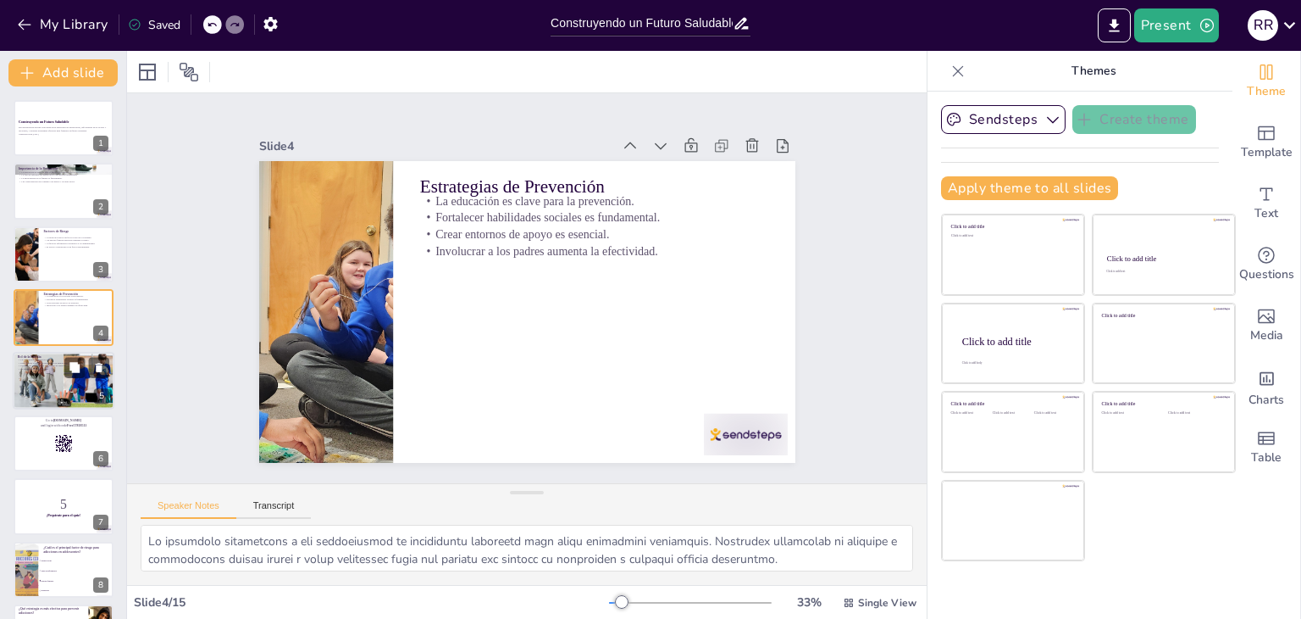
checkbox input "true"
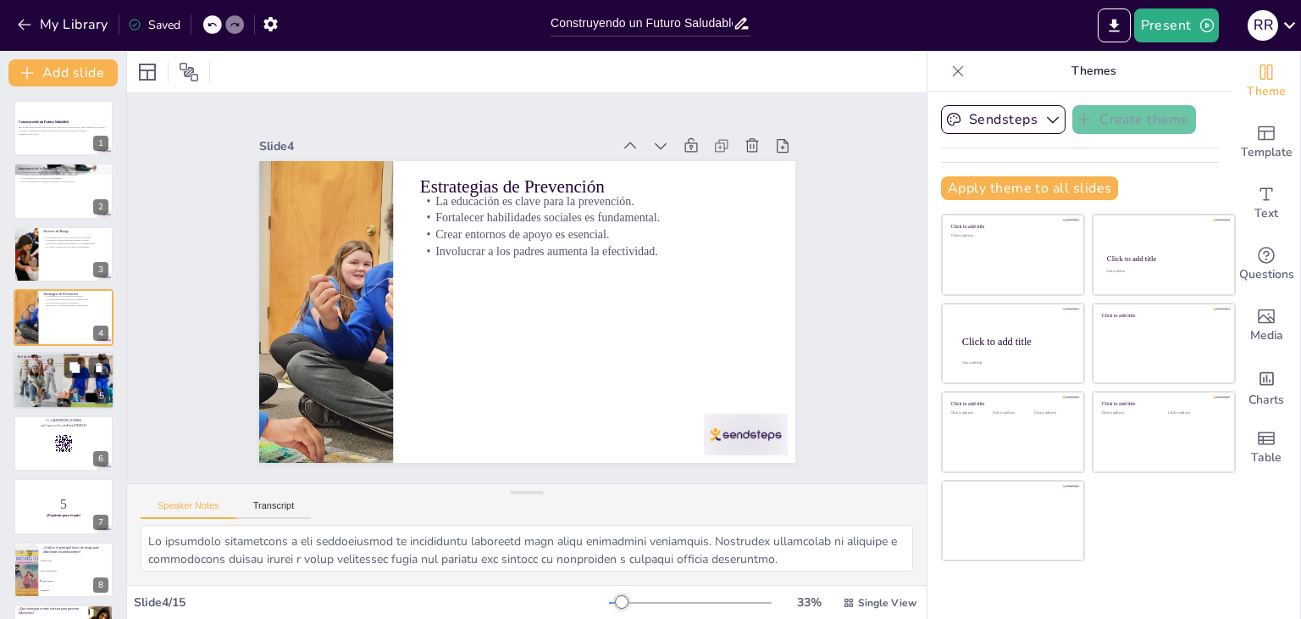
checkbox input "true"
click at [58, 382] on div at bounding box center [64, 380] width 102 height 68
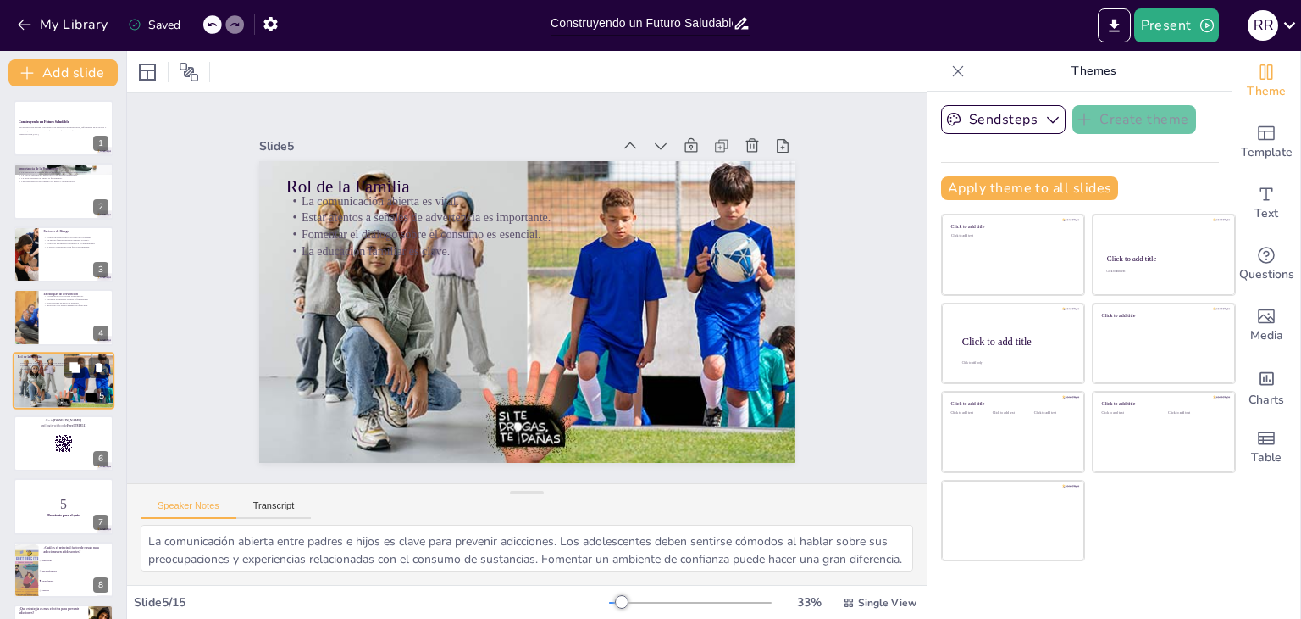
scroll to position [27, 0]
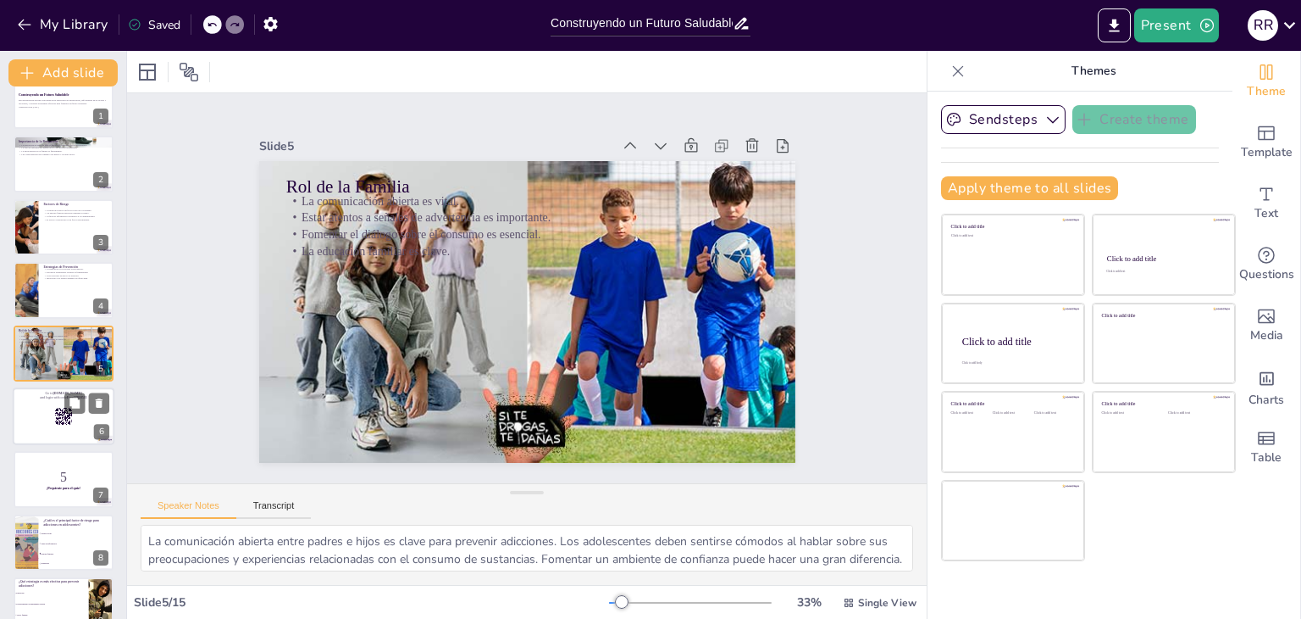
click at [75, 418] on div at bounding box center [64, 416] width 102 height 58
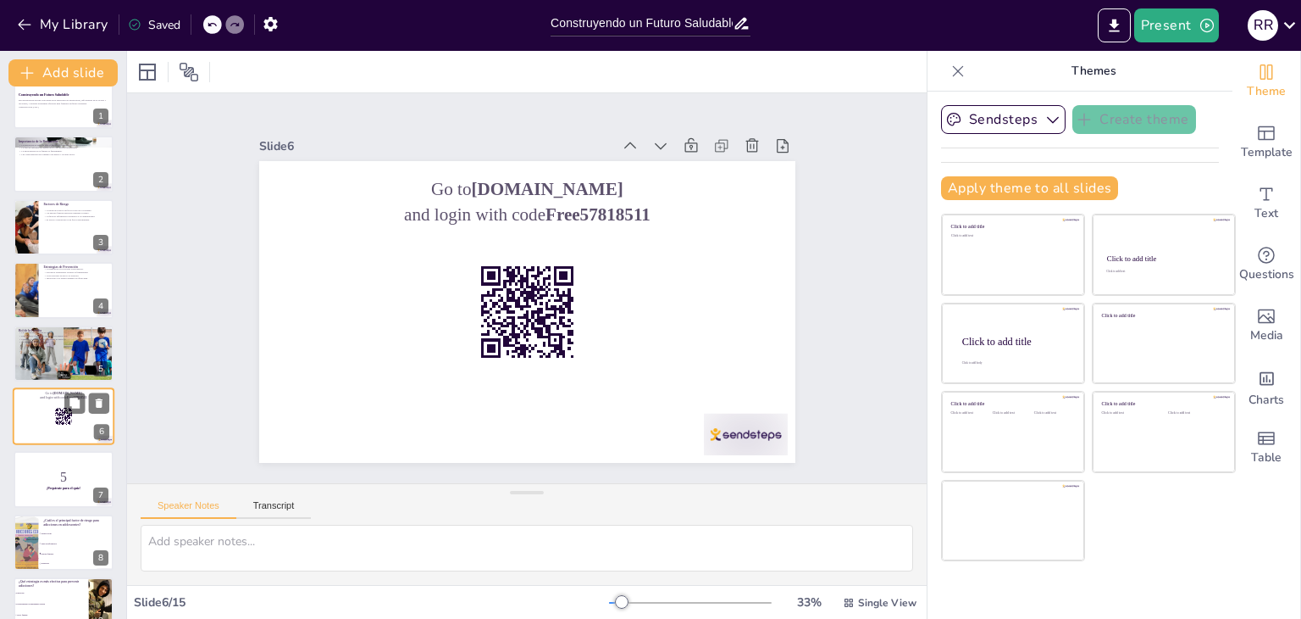
scroll to position [91, 0]
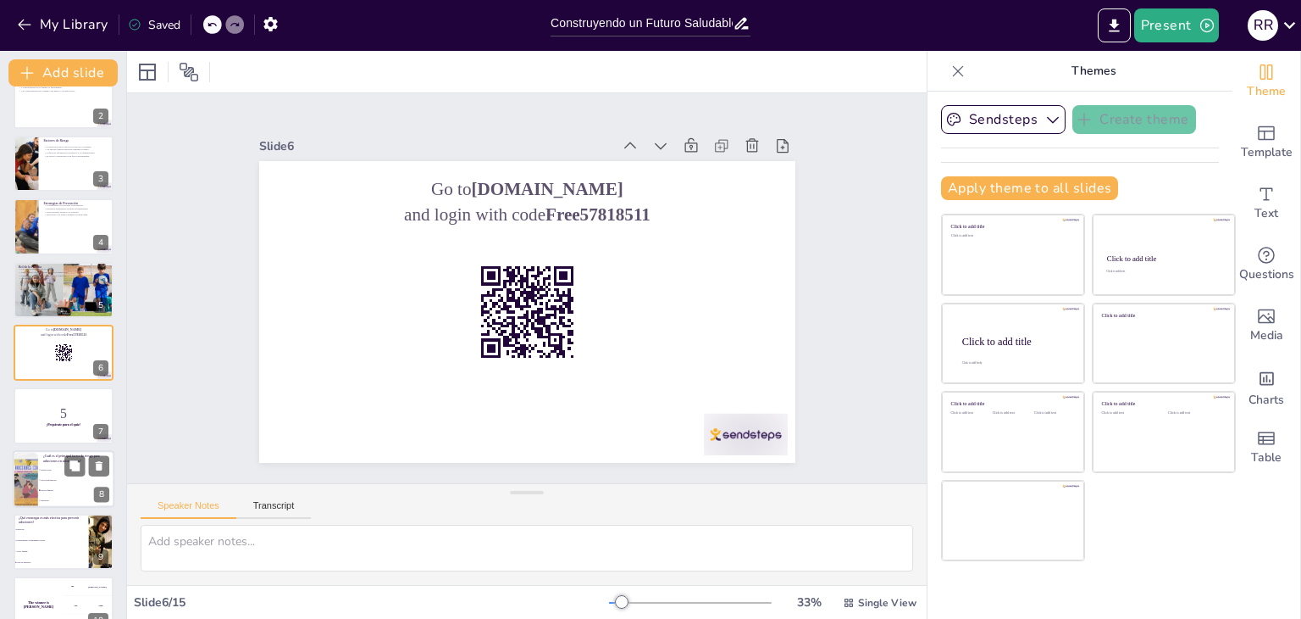
click at [63, 485] on li "Entorno familiar" at bounding box center [76, 490] width 76 height 10
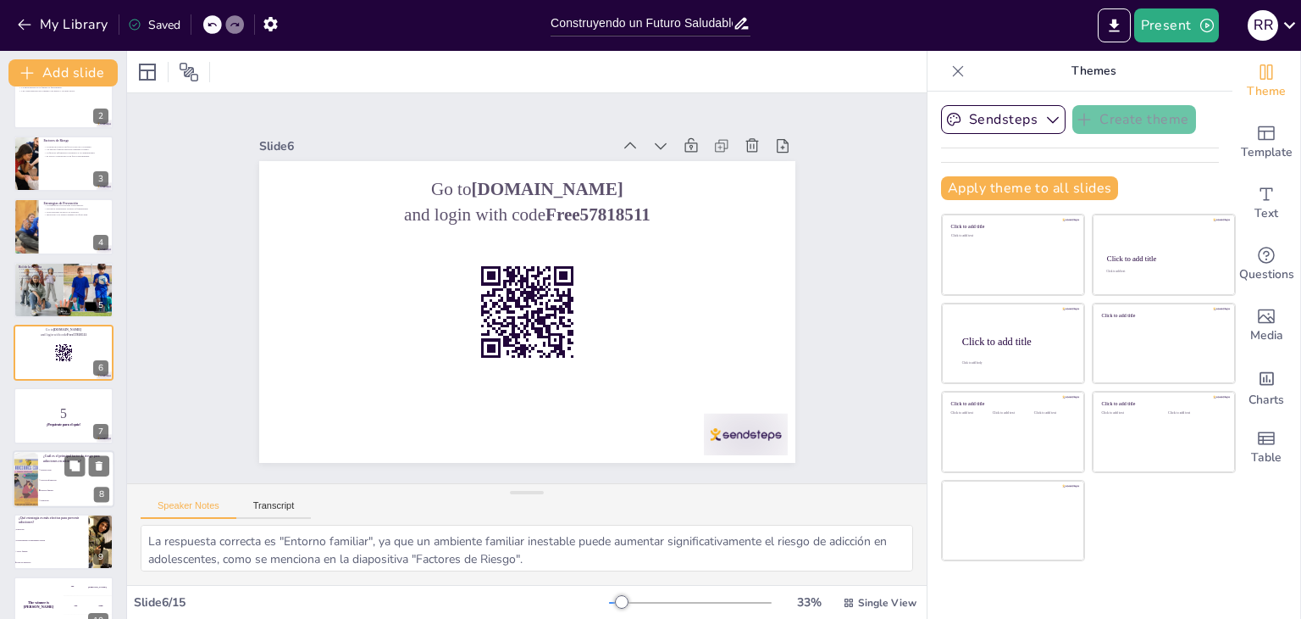
scroll to position [217, 0]
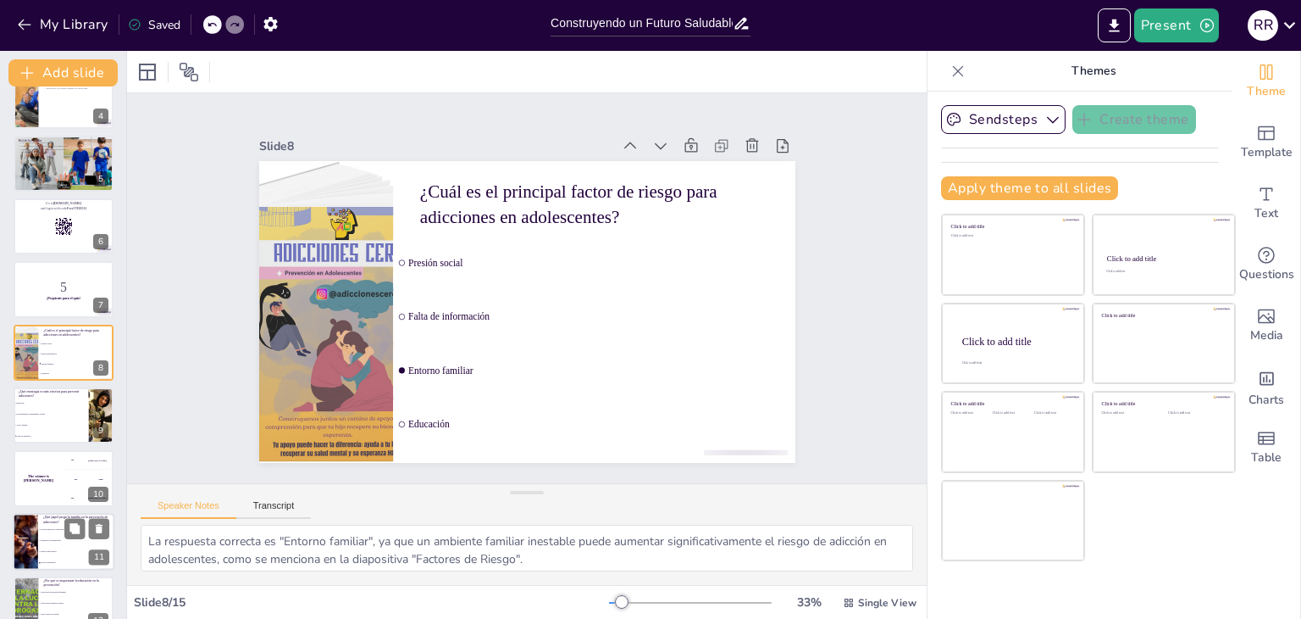
click at [53, 539] on span "Fomentar la comunicación" at bounding box center [77, 540] width 73 height 3
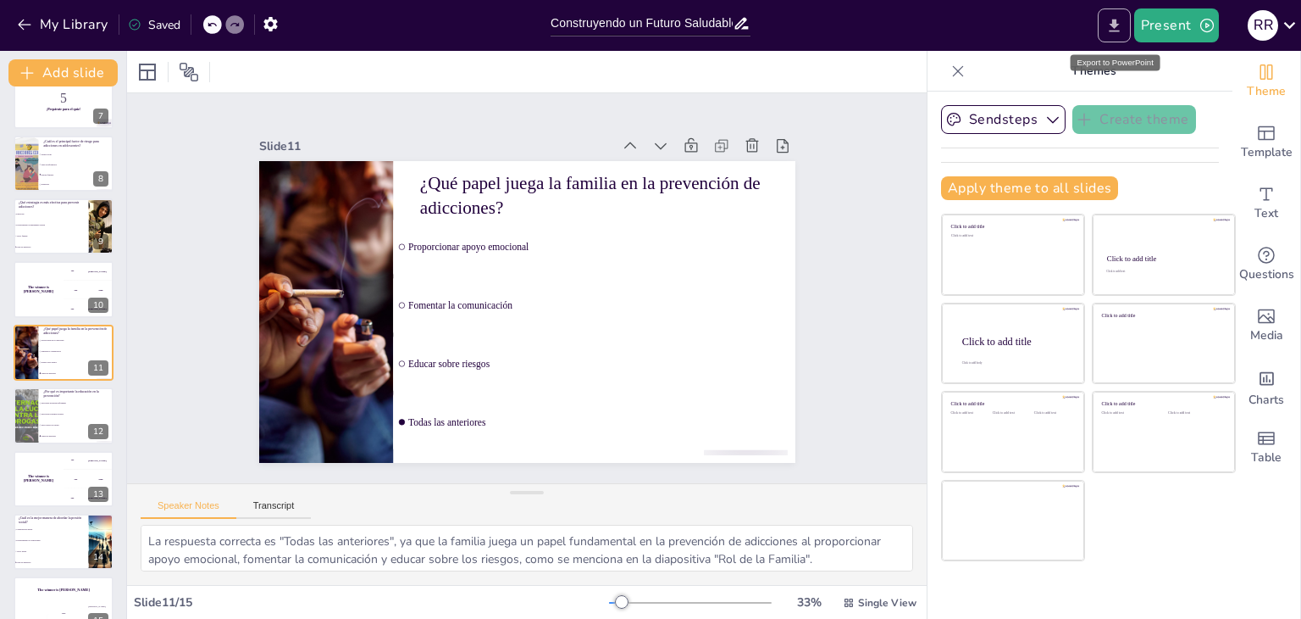
click at [1118, 31] on icon "Export to PowerPoint" at bounding box center [1114, 25] width 10 height 13
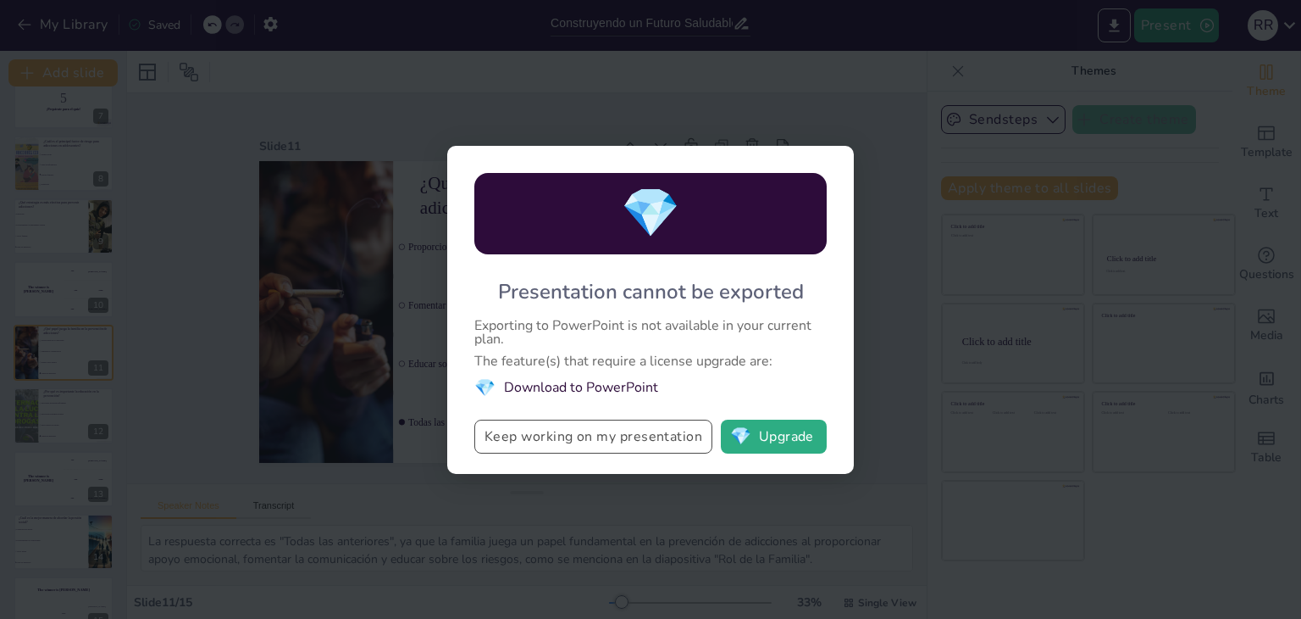
click at [624, 441] on button "Keep working on my presentation" at bounding box center [593, 436] width 238 height 34
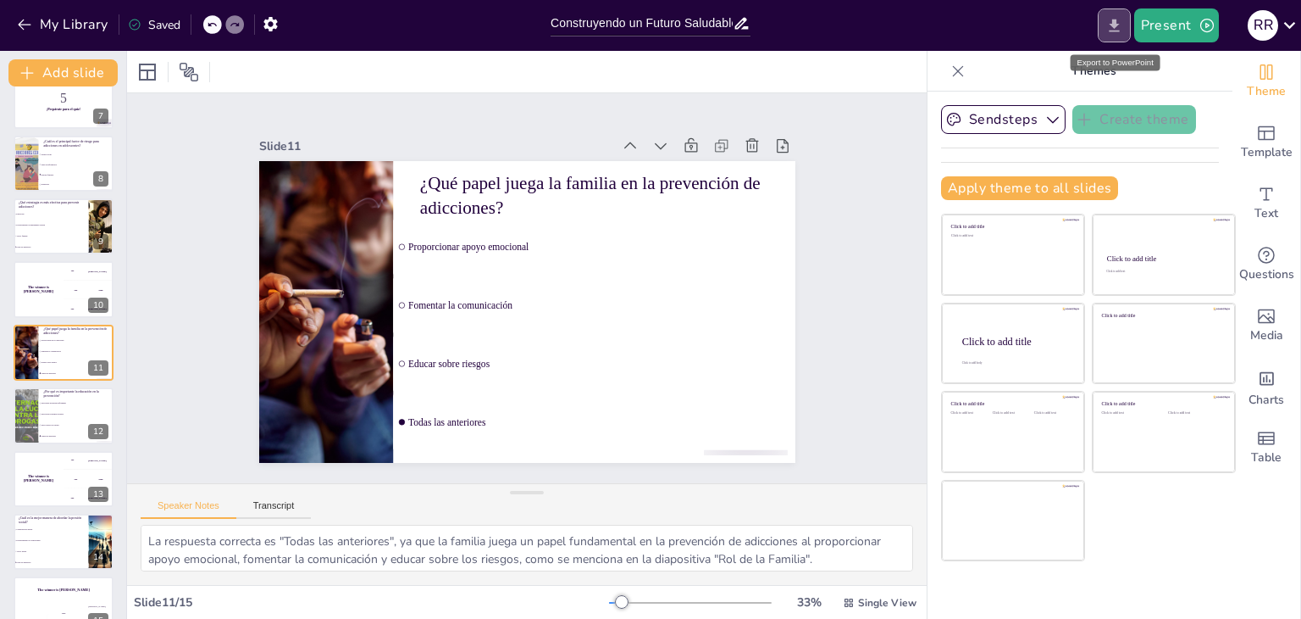
click at [1118, 33] on icon "Export to PowerPoint" at bounding box center [1115, 26] width 18 height 18
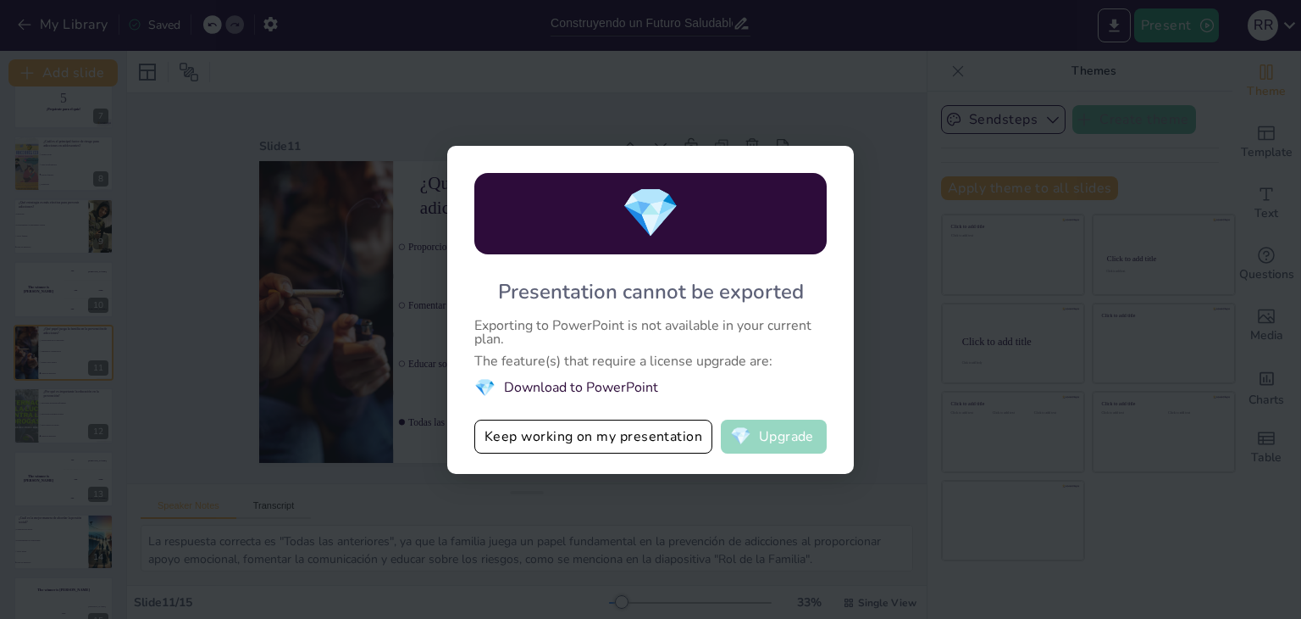
click at [766, 443] on button "💎 Upgrade" at bounding box center [774, 436] width 106 height 34
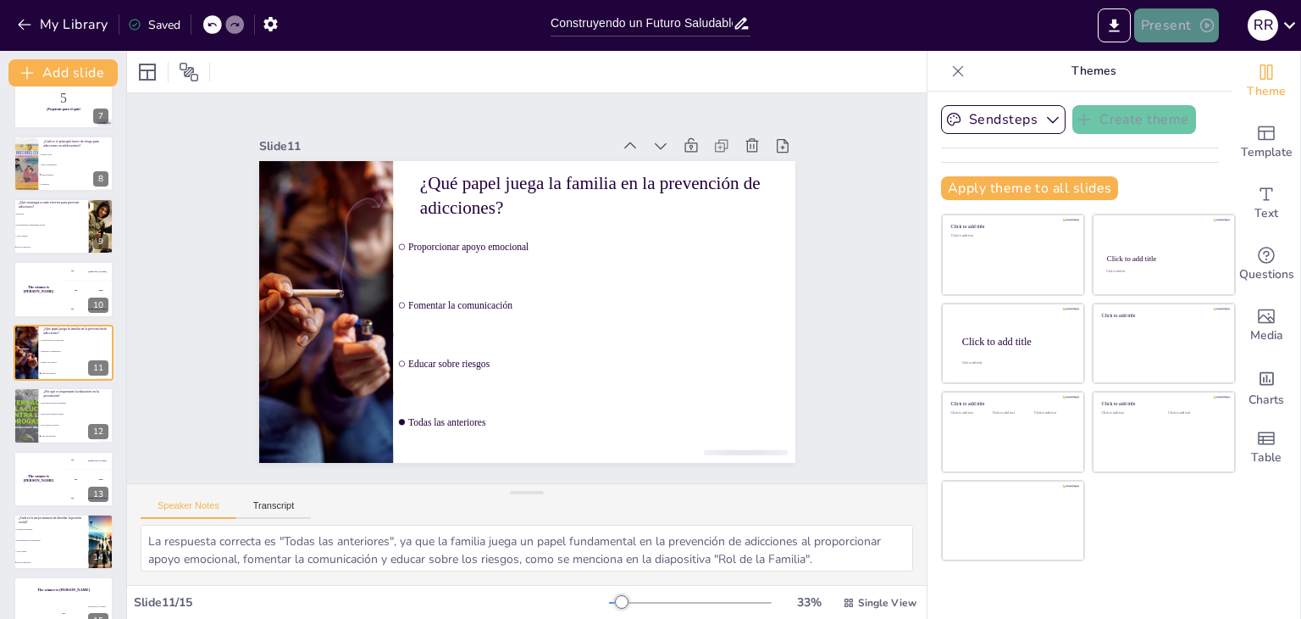
click at [1193, 35] on button "Present" at bounding box center [1177, 25] width 85 height 34
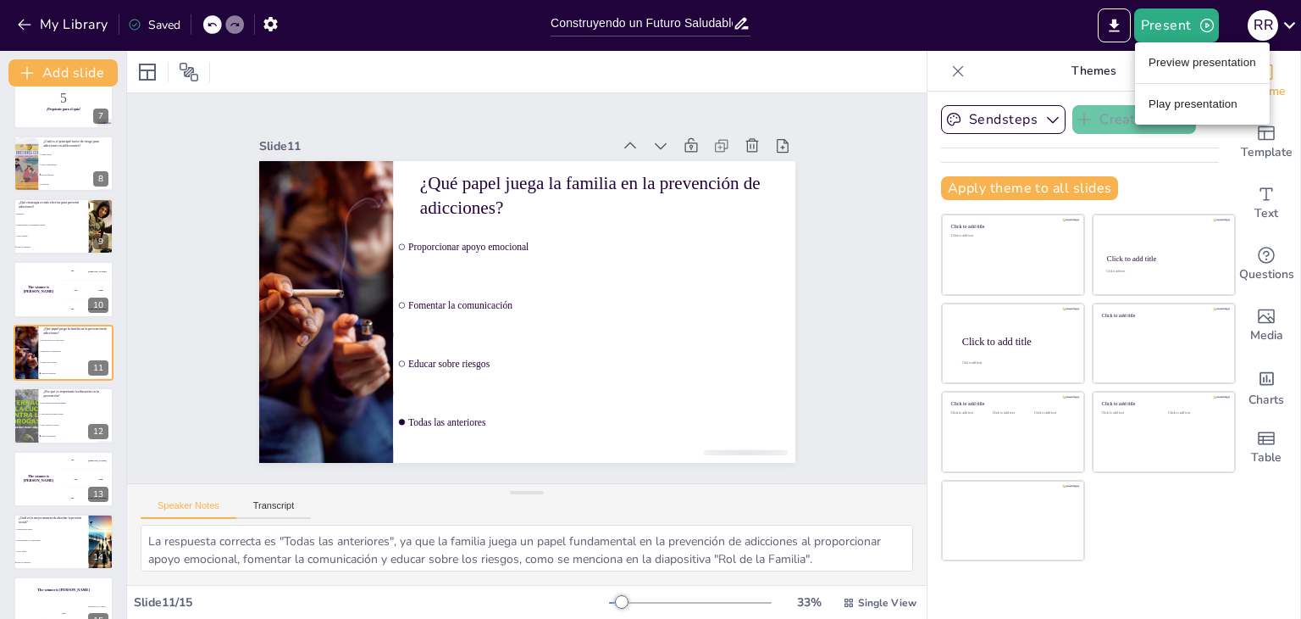
click at [1113, 31] on div at bounding box center [650, 309] width 1301 height 619
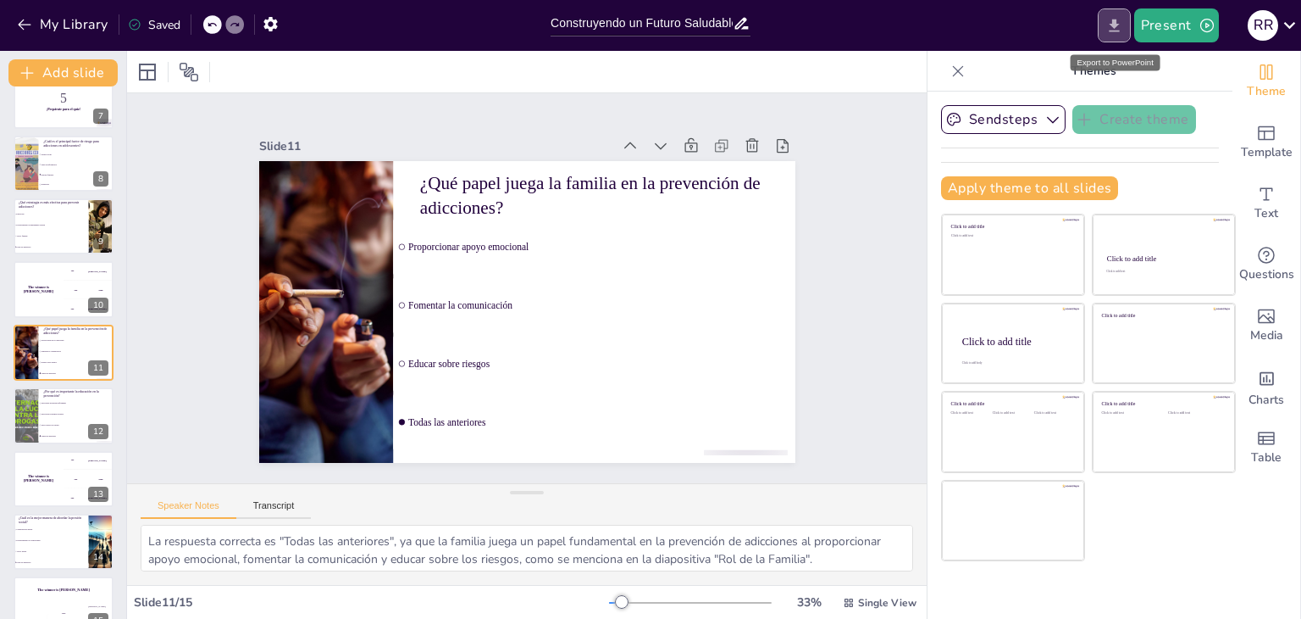
click at [1115, 31] on icon "Export to PowerPoint" at bounding box center [1114, 25] width 10 height 13
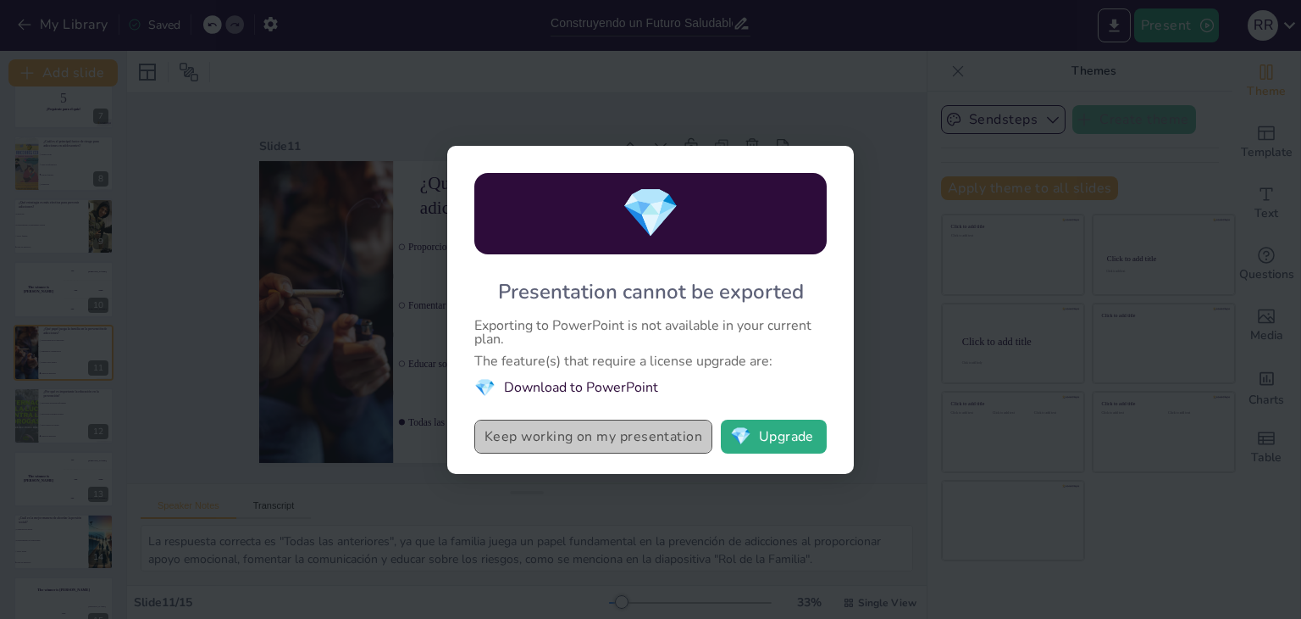
click at [627, 440] on button "Keep working on my presentation" at bounding box center [593, 436] width 238 height 34
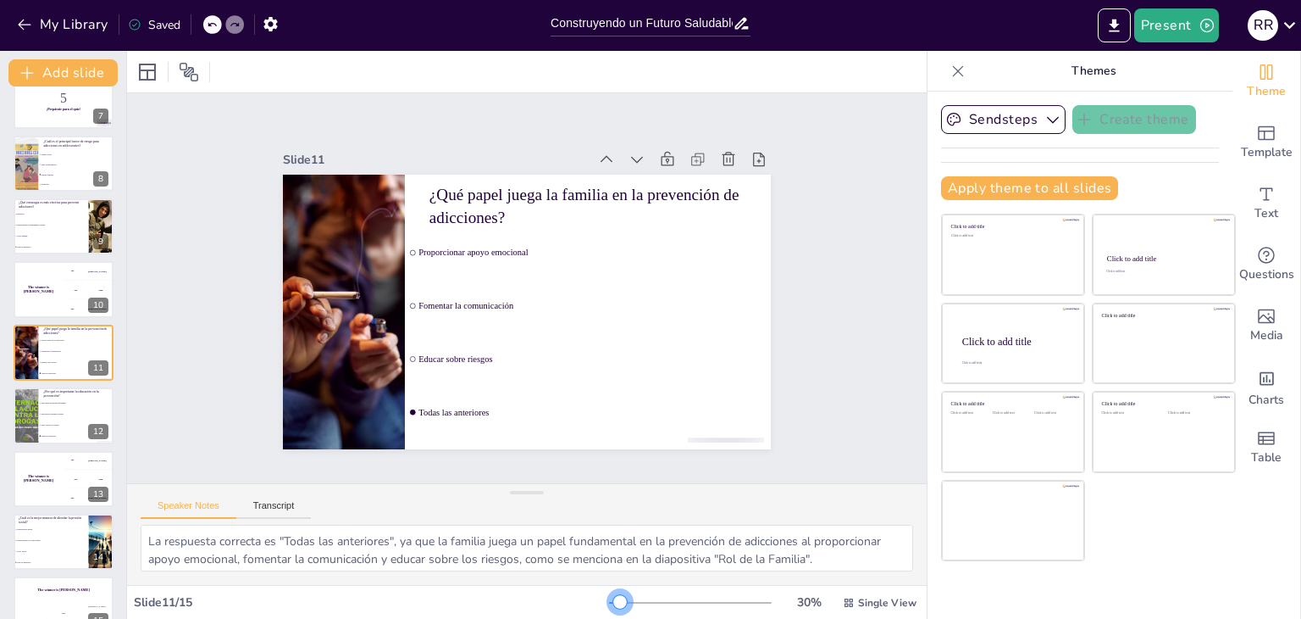
click at [613, 595] on div at bounding box center [620, 602] width 14 height 14
click at [284, 508] on button "Transcript" at bounding box center [273, 509] width 75 height 19
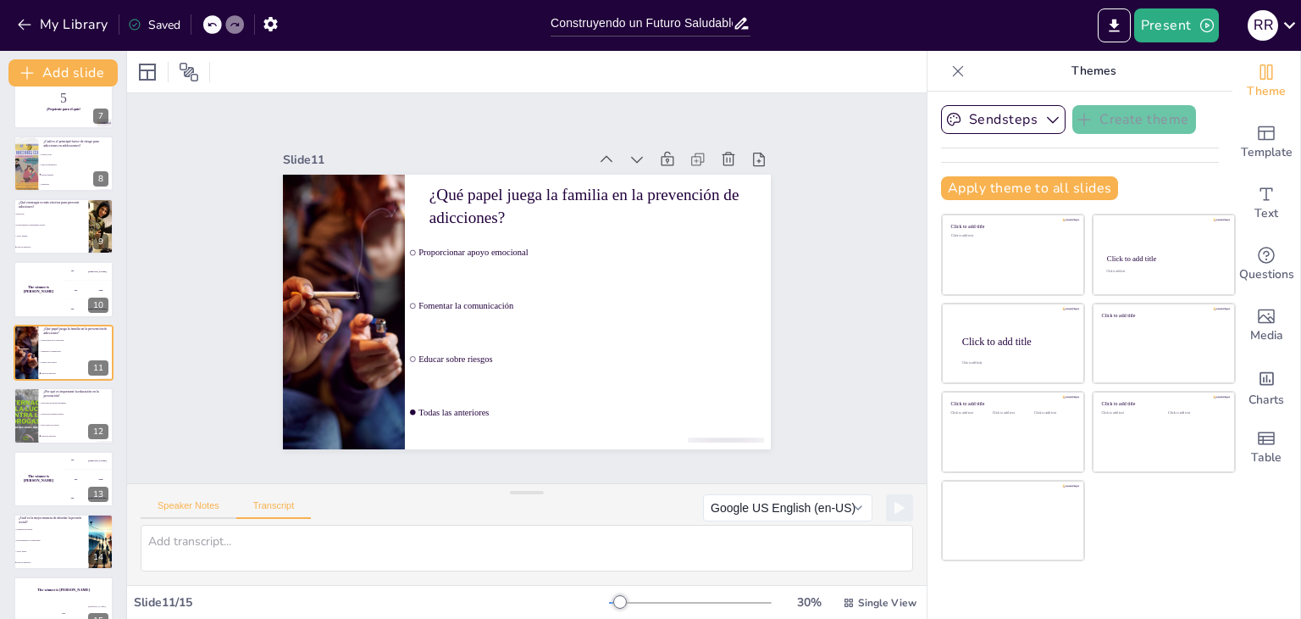
click at [201, 508] on button "Speaker Notes" at bounding box center [189, 509] width 96 height 19
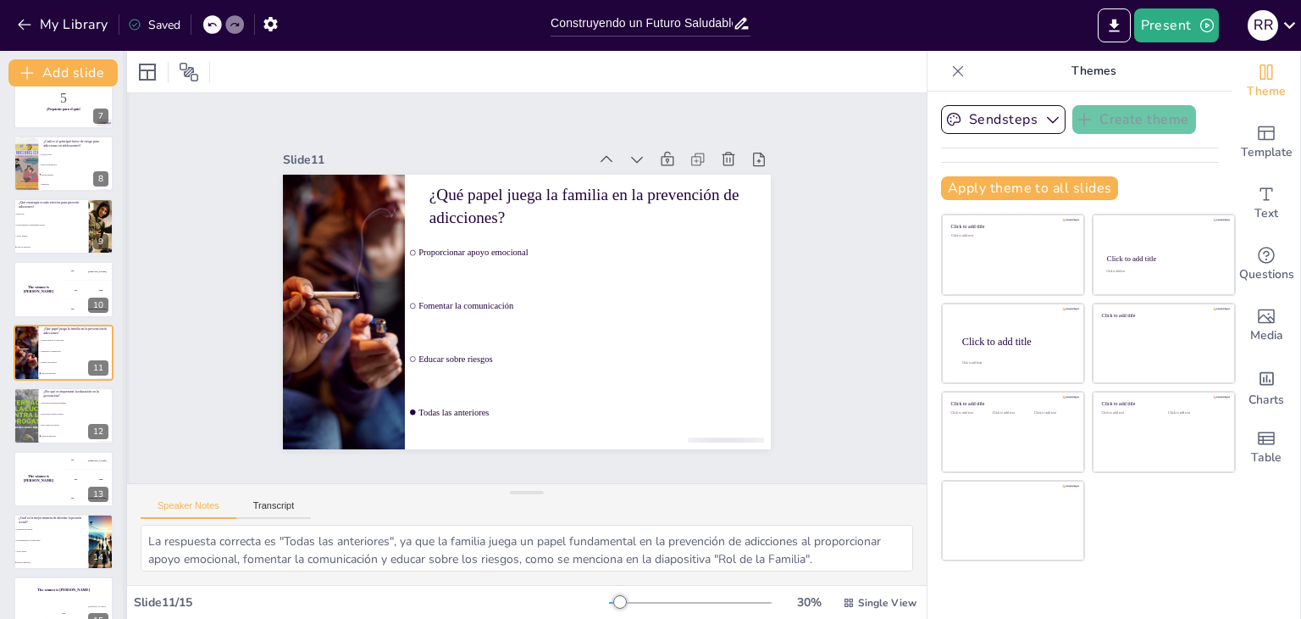
click at [123, 352] on div at bounding box center [126, 335] width 7 height 568
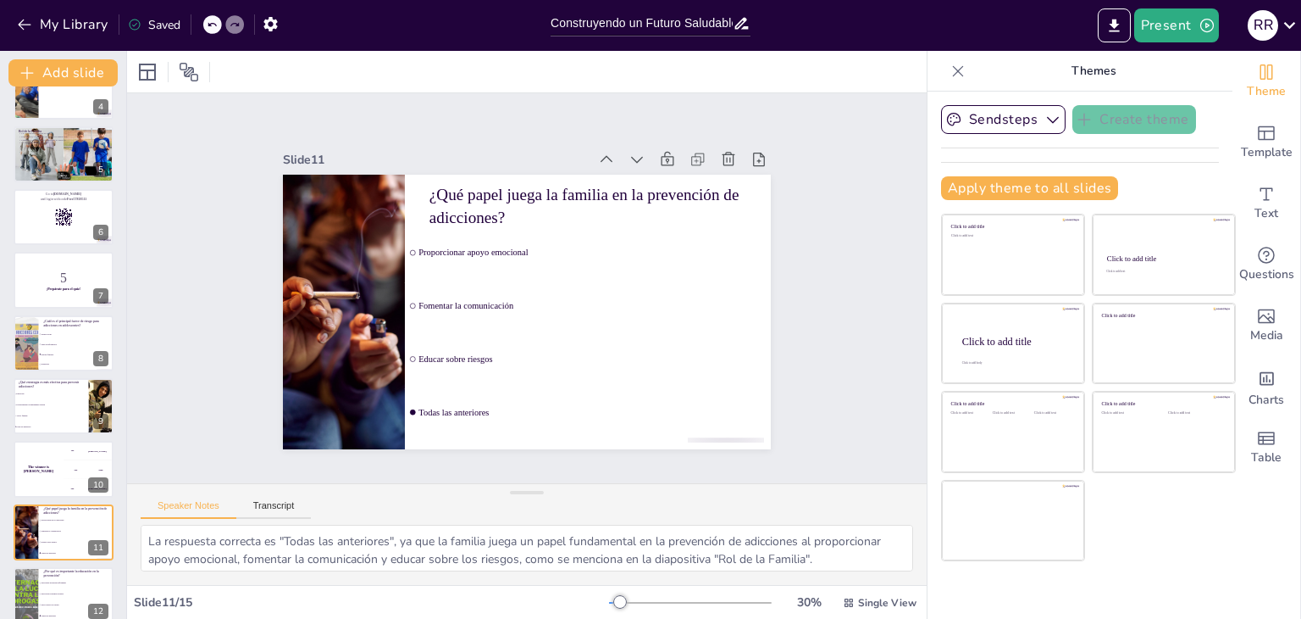
scroll to position [434, 0]
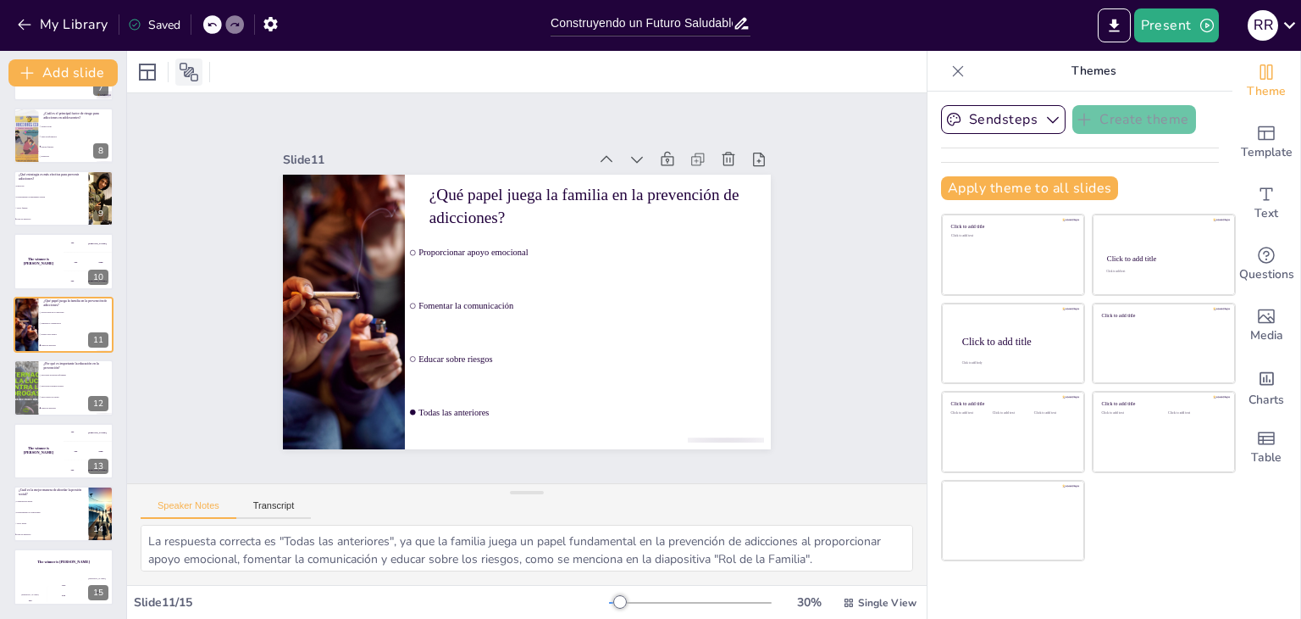
click at [188, 74] on icon at bounding box center [189, 72] width 20 height 20
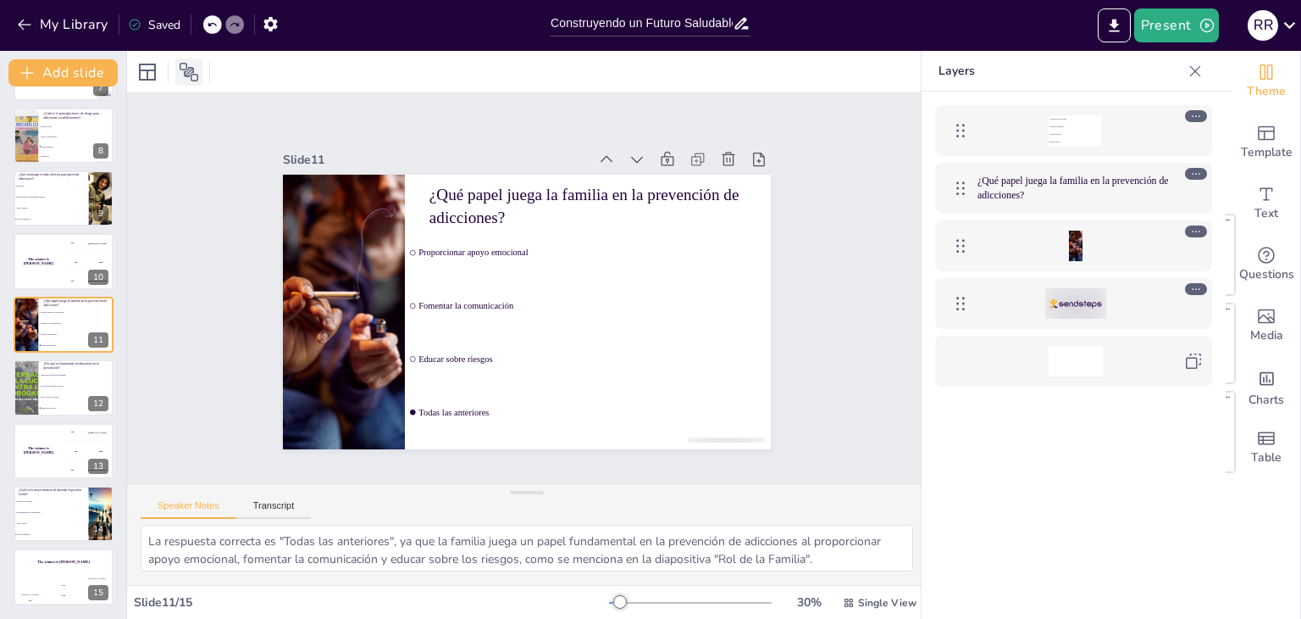
click at [188, 74] on icon at bounding box center [189, 72] width 20 height 20
click at [150, 73] on icon at bounding box center [147, 72] width 20 height 20
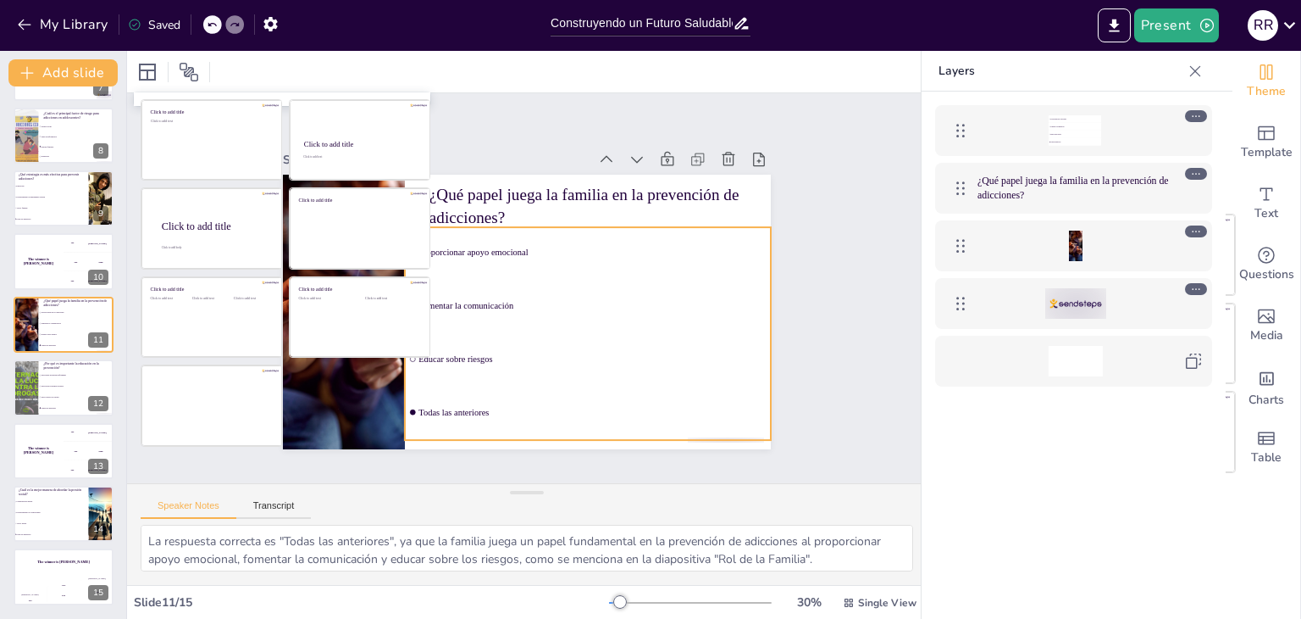
click at [678, 368] on div "¿Qué papel juega la familia en la prevención de adicciones? Proporcionar apoyo …" at bounding box center [603, 204] width 363 height 327
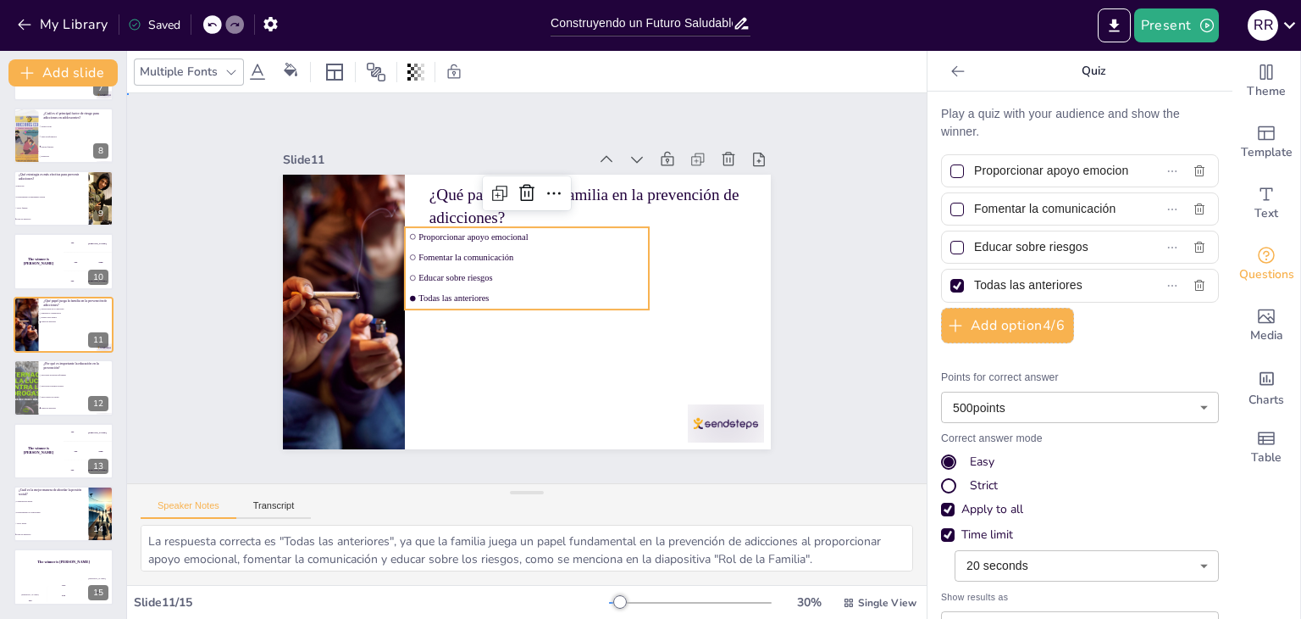
click at [822, 238] on div "Slide 1 Construyendo un Futuro Saludable Esta presentación aborda la prevención…" at bounding box center [527, 288] width 888 height 737
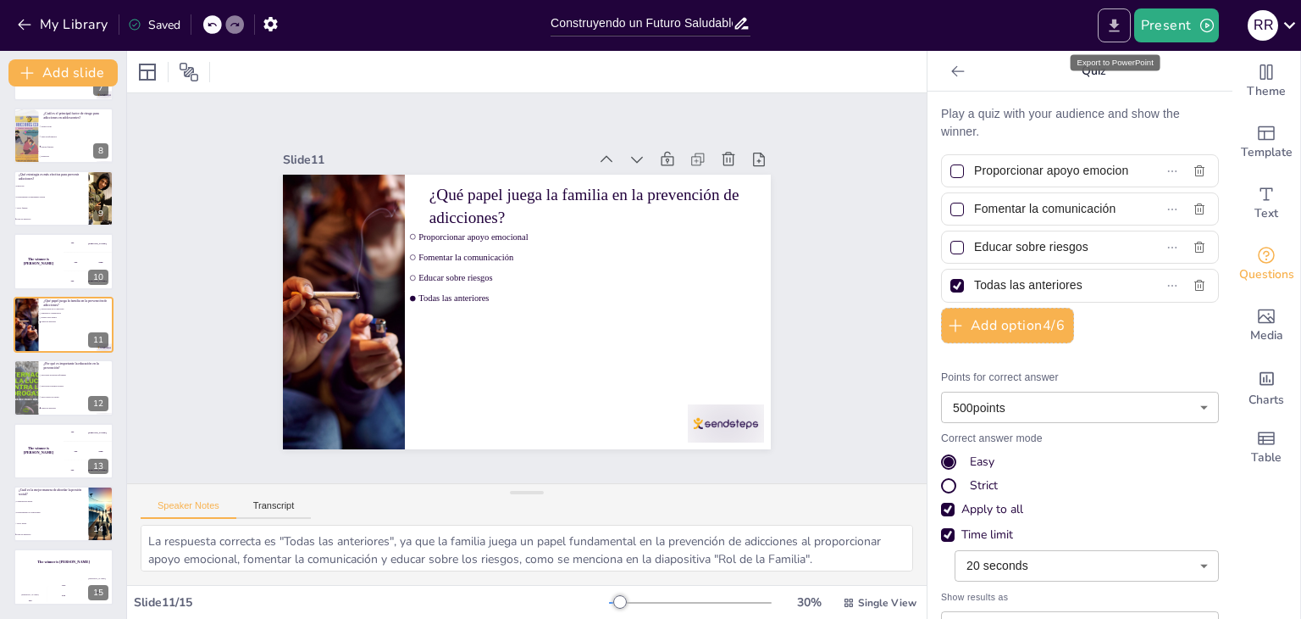
click at [1122, 32] on icon "Export to PowerPoint" at bounding box center [1115, 26] width 18 height 18
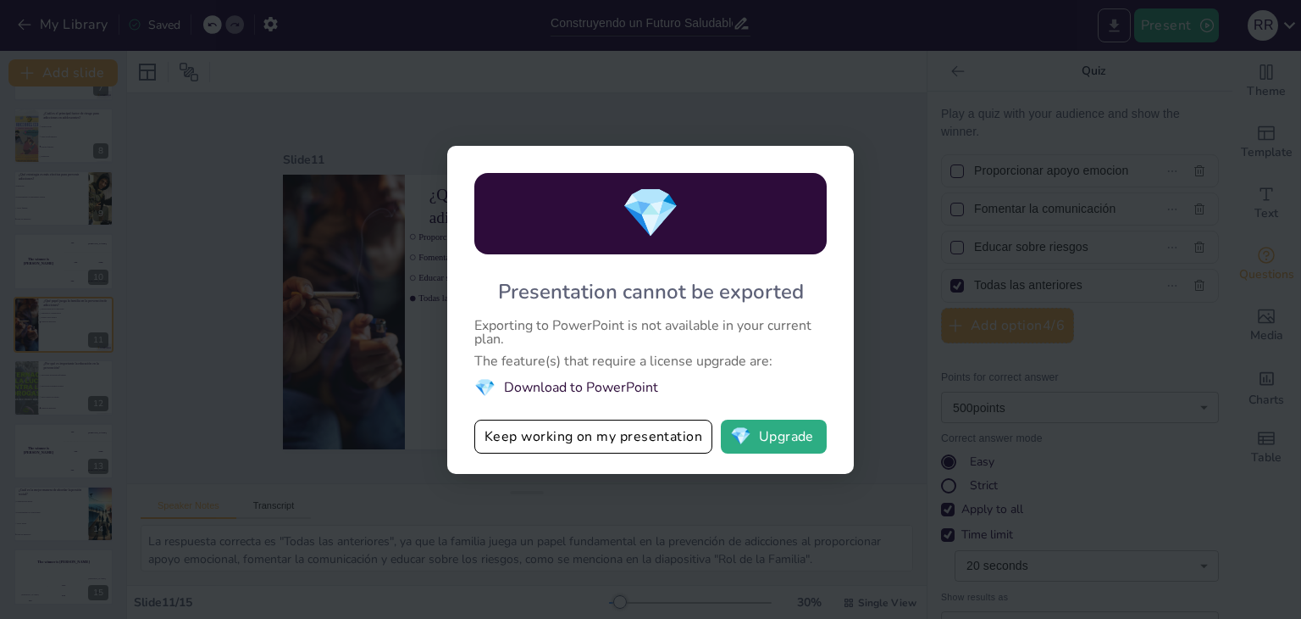
click at [1122, 32] on div "💎 Presentation cannot be exported Exporting to PowerPoint is not available in y…" at bounding box center [650, 309] width 1301 height 619
click at [767, 437] on button "💎 Upgrade" at bounding box center [774, 436] width 106 height 34
